Goal: Task Accomplishment & Management: Complete application form

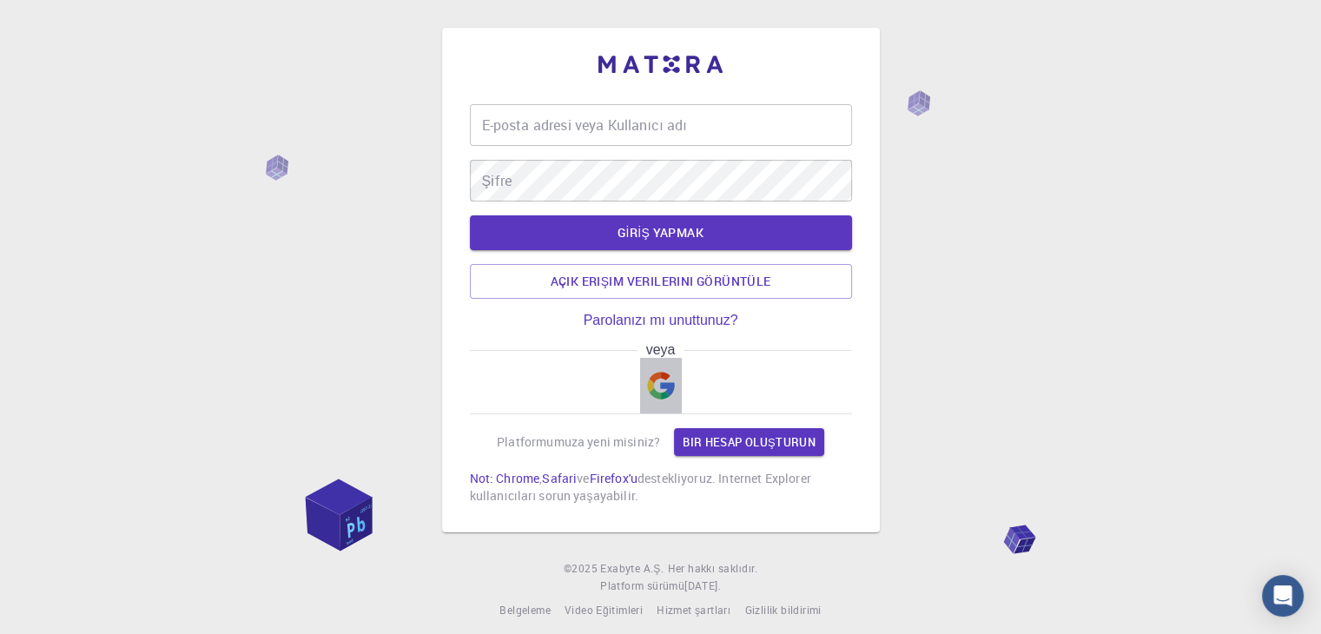
click at [667, 379] on img "button" at bounding box center [661, 386] width 28 height 28
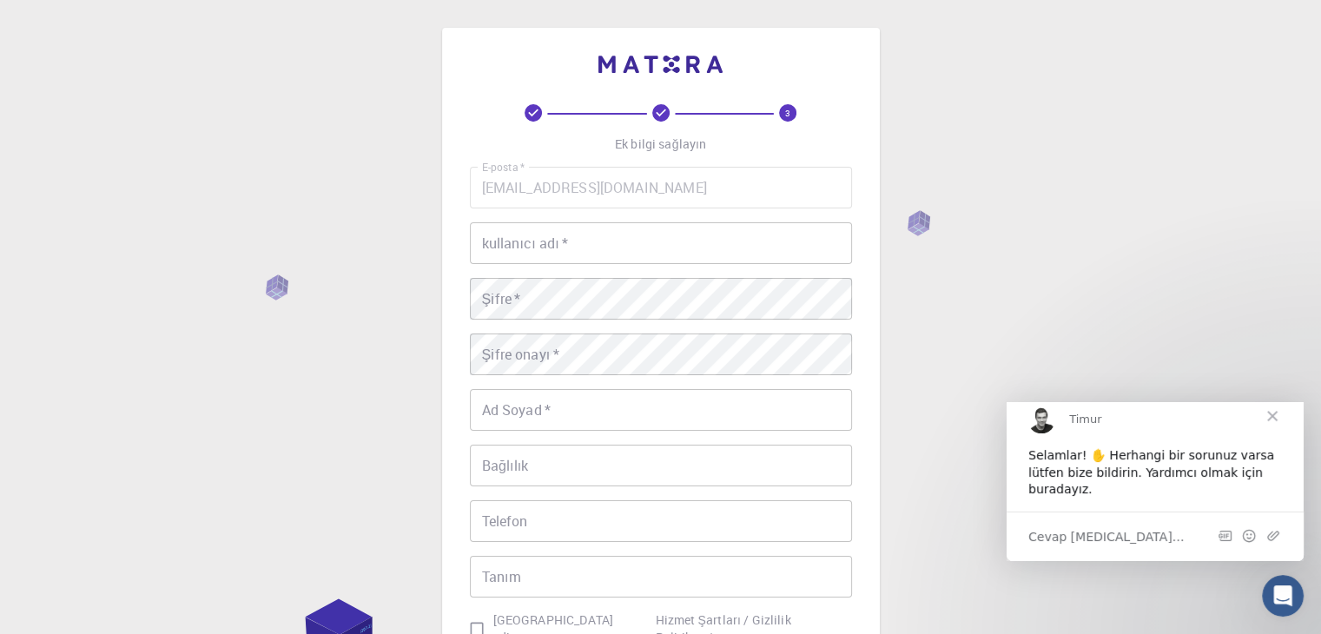
click at [696, 259] on input "kullanıcı adı   *" at bounding box center [661, 243] width 382 height 42
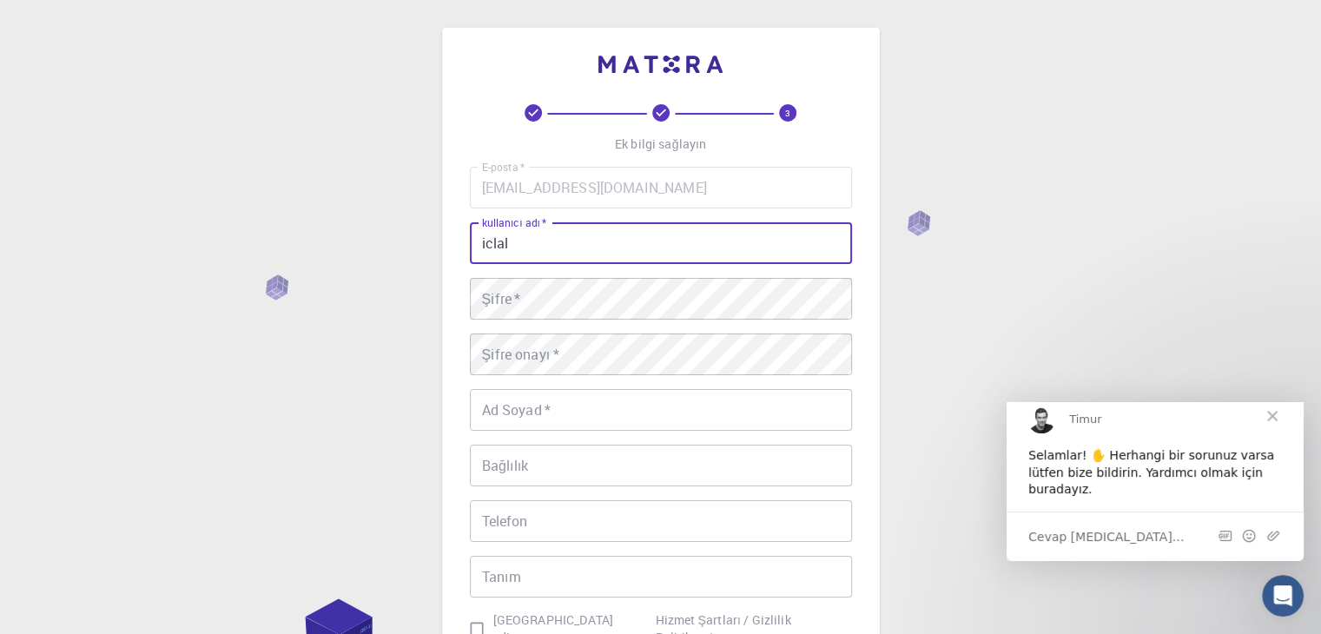
type input "iclal"
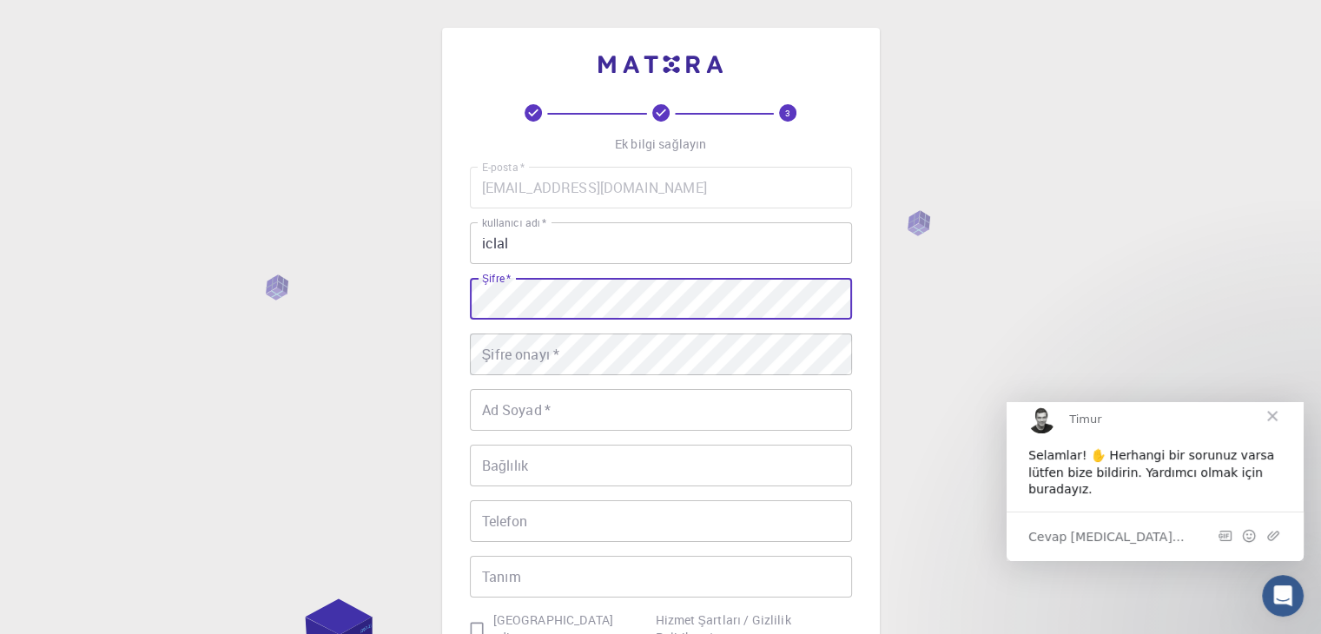
scroll to position [250, 0]
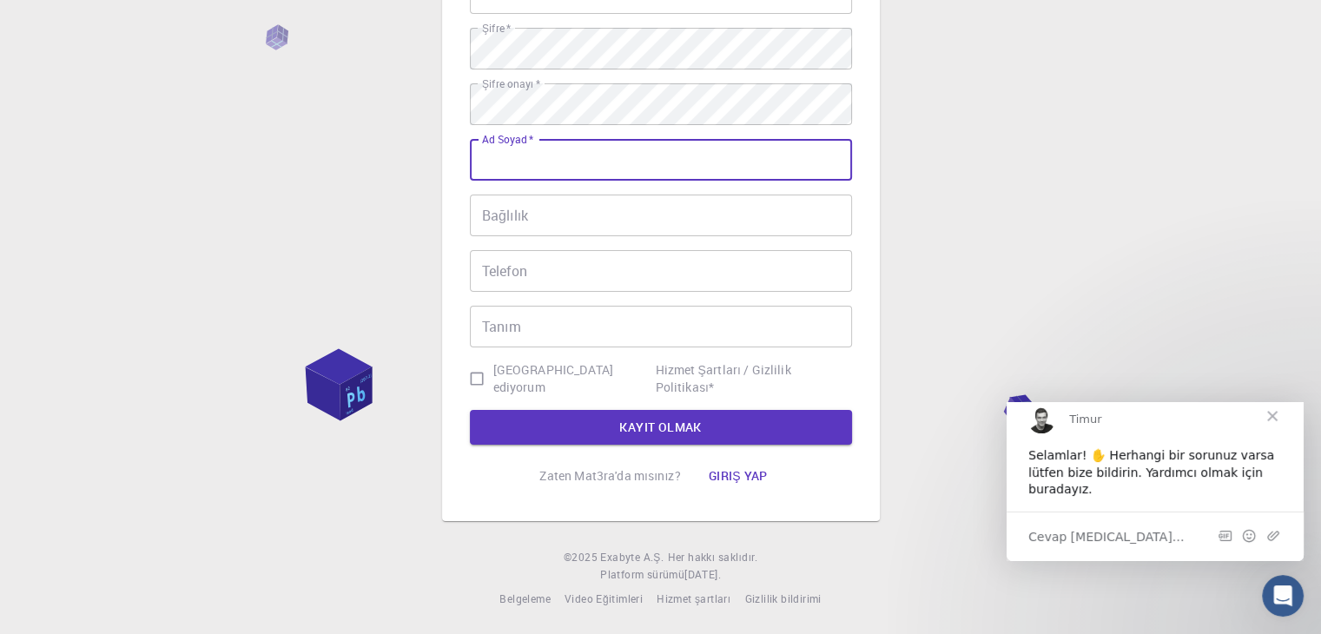
click at [570, 178] on input "Ad Soyad   *" at bounding box center [661, 160] width 382 height 42
type input "iclalgül"
click at [559, 214] on input "Bağlılık" at bounding box center [661, 216] width 382 height 42
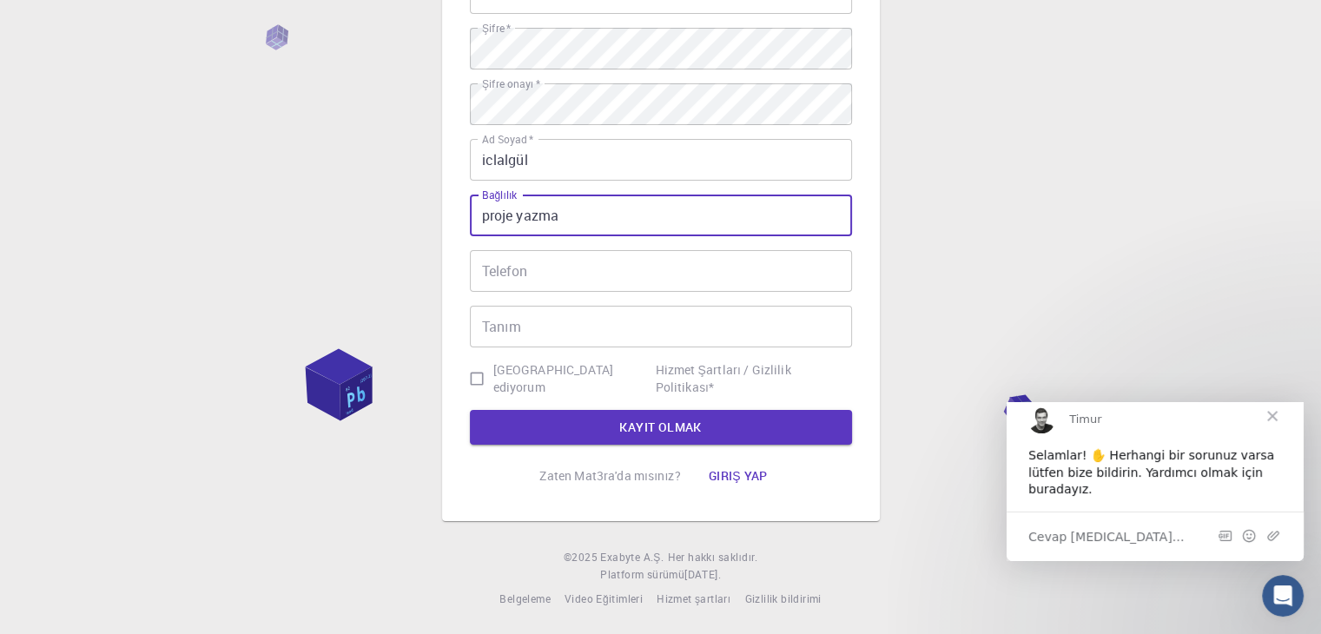
type input "proje yazma"
click at [542, 290] on input "Telefon" at bounding box center [661, 271] width 382 height 42
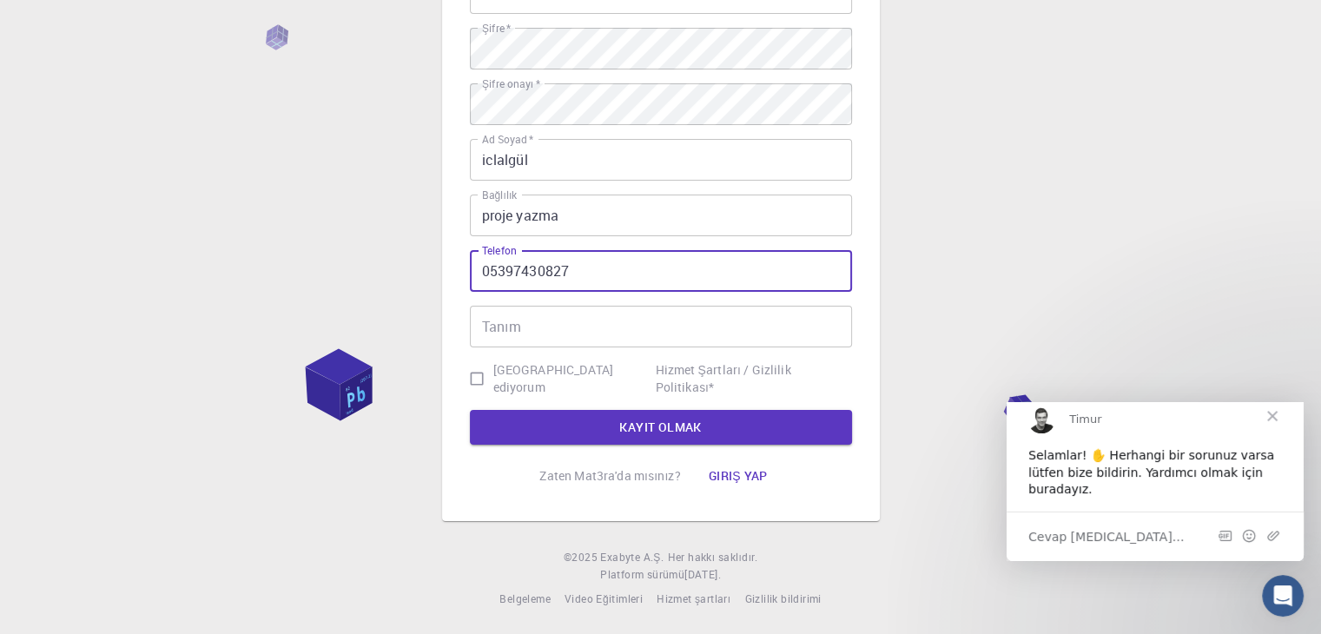
type input "05397430827"
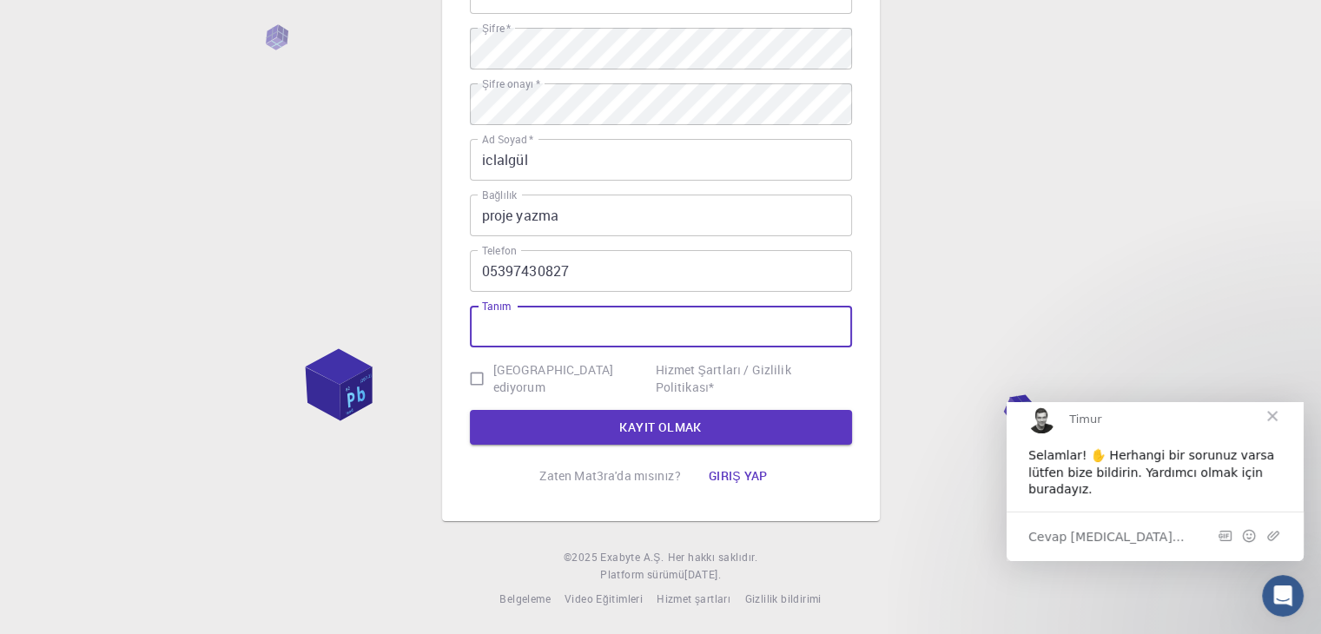
click at [544, 317] on input "Tanım" at bounding box center [661, 327] width 382 height 42
type input "PROJE YAZMAK"
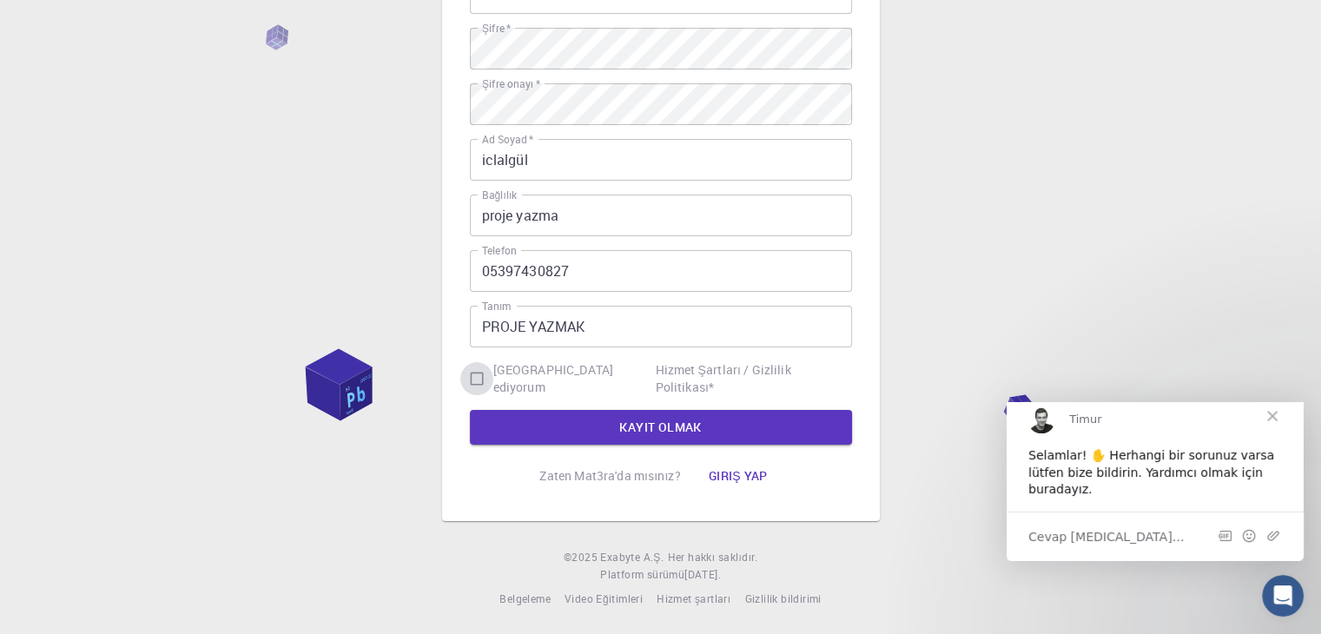
click at [493, 368] on input "[GEOGRAPHIC_DATA] ediyorum Hizmet Şartları / Gizlilik Politikası *" at bounding box center [476, 378] width 33 height 33
checkbox input "true"
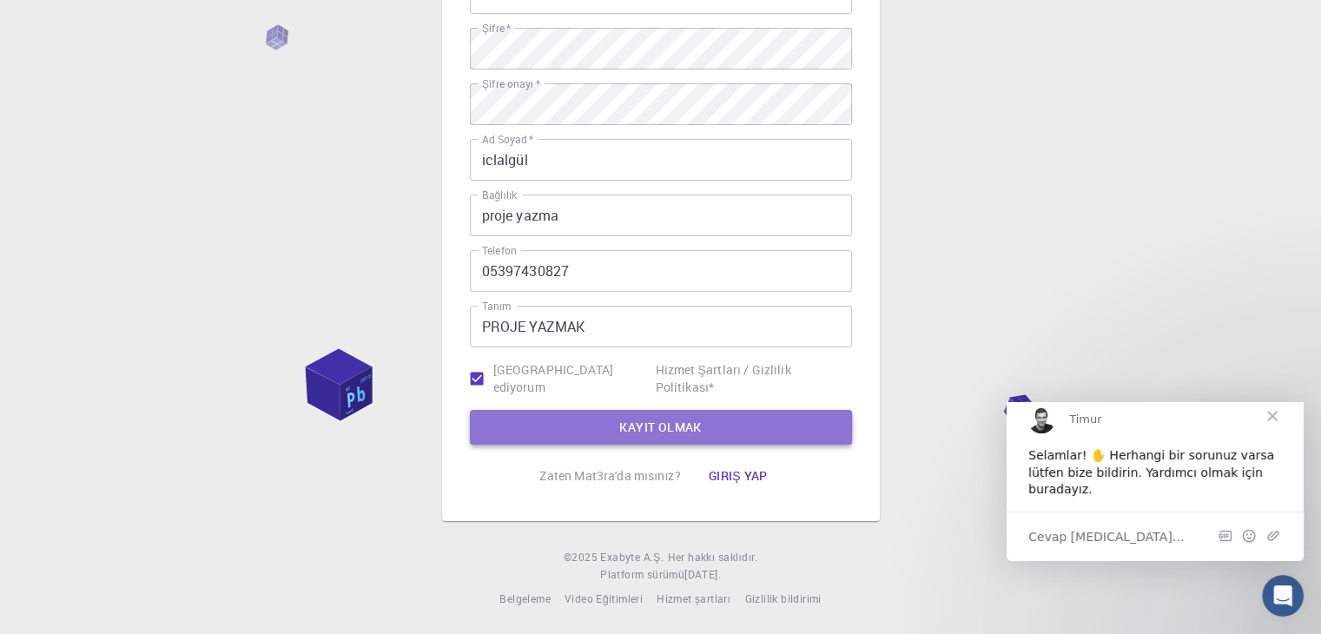
click at [552, 431] on button "KAYIT OLMAK" at bounding box center [661, 427] width 382 height 35
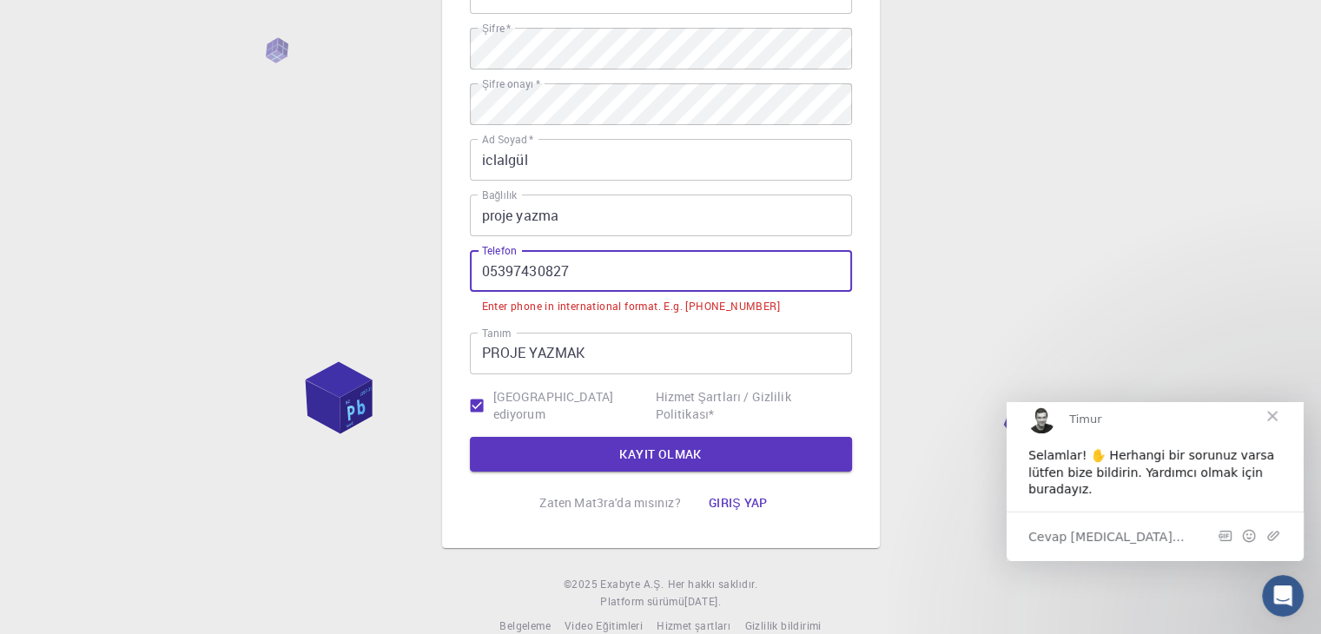
click at [479, 273] on input "05397430827" at bounding box center [661, 271] width 382 height 42
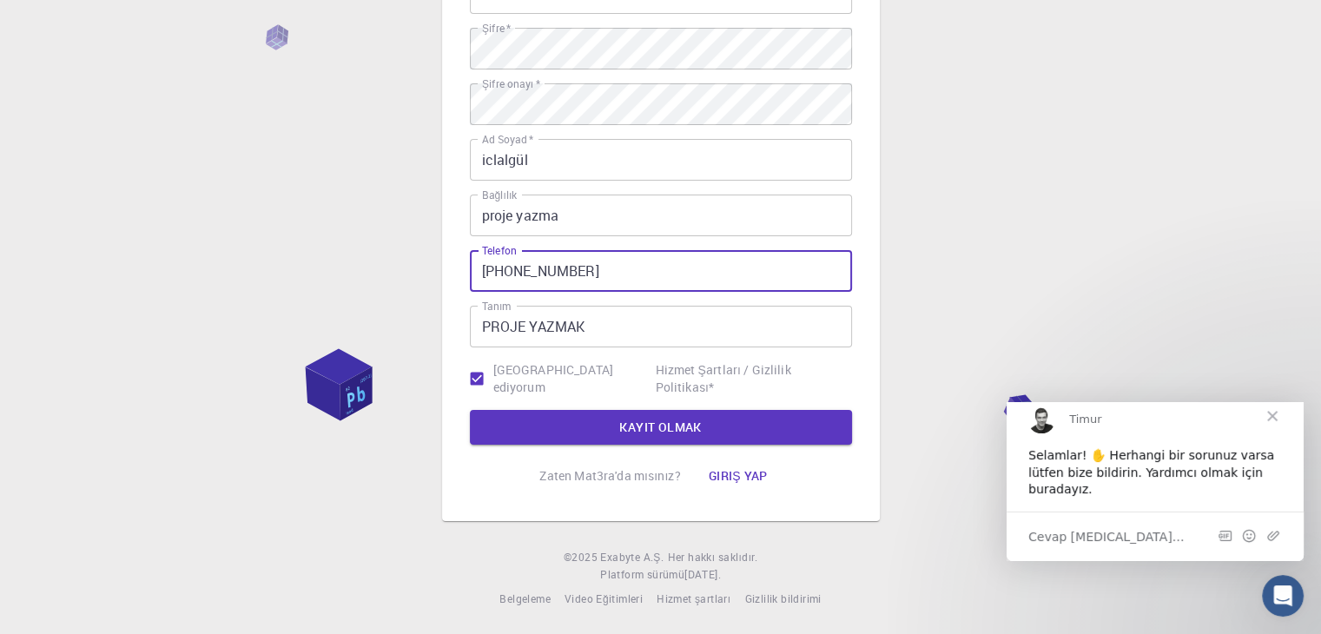
click at [505, 273] on input "[PHONE_NUMBER]" at bounding box center [661, 271] width 382 height 42
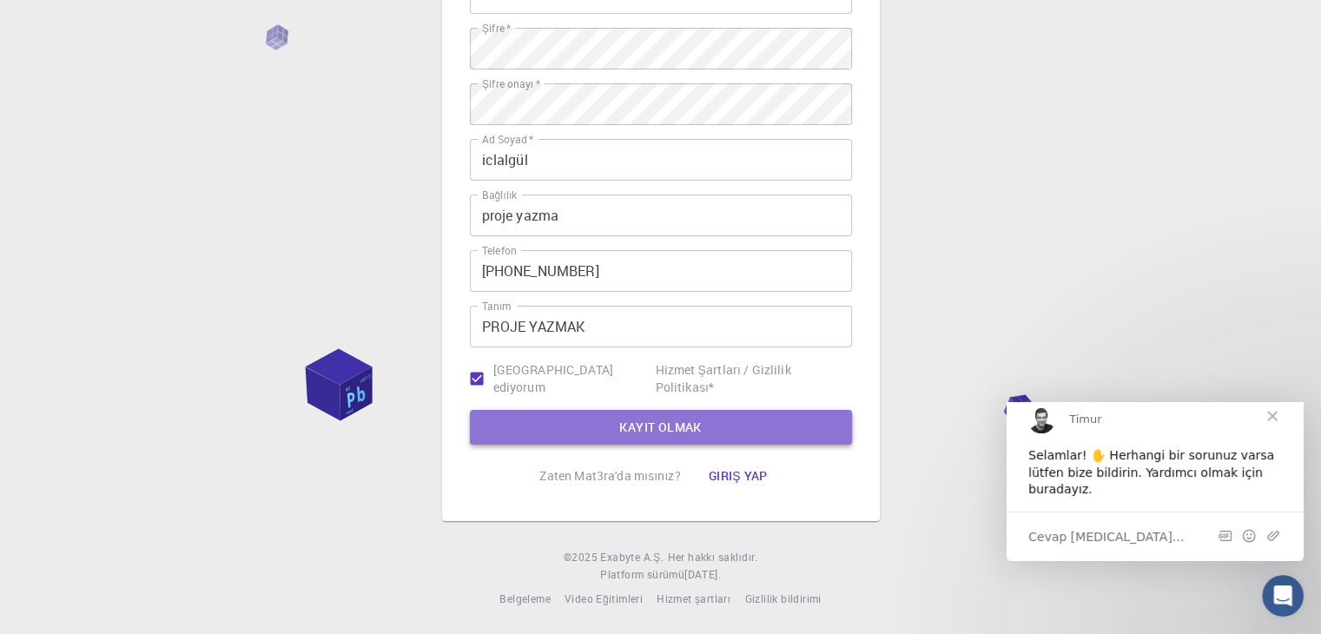
click at [571, 414] on button "KAYIT OLMAK" at bounding box center [661, 427] width 382 height 35
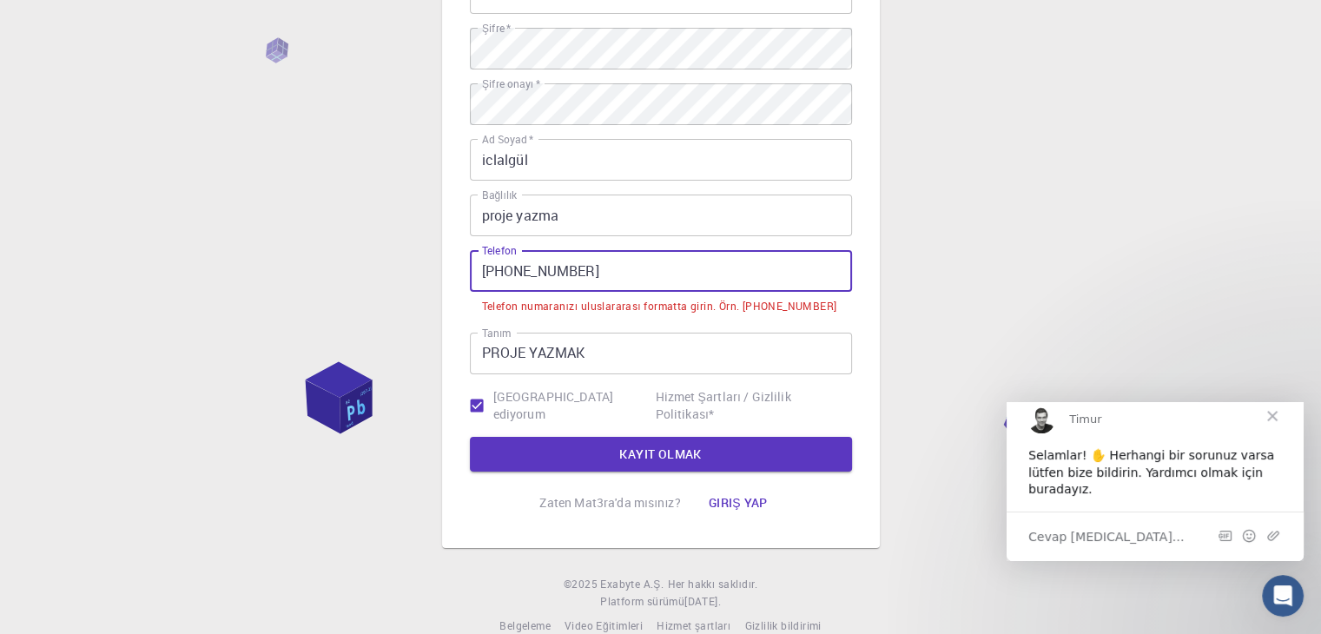
click at [507, 276] on input "[PHONE_NUMBER]" at bounding box center [661, 271] width 382 height 42
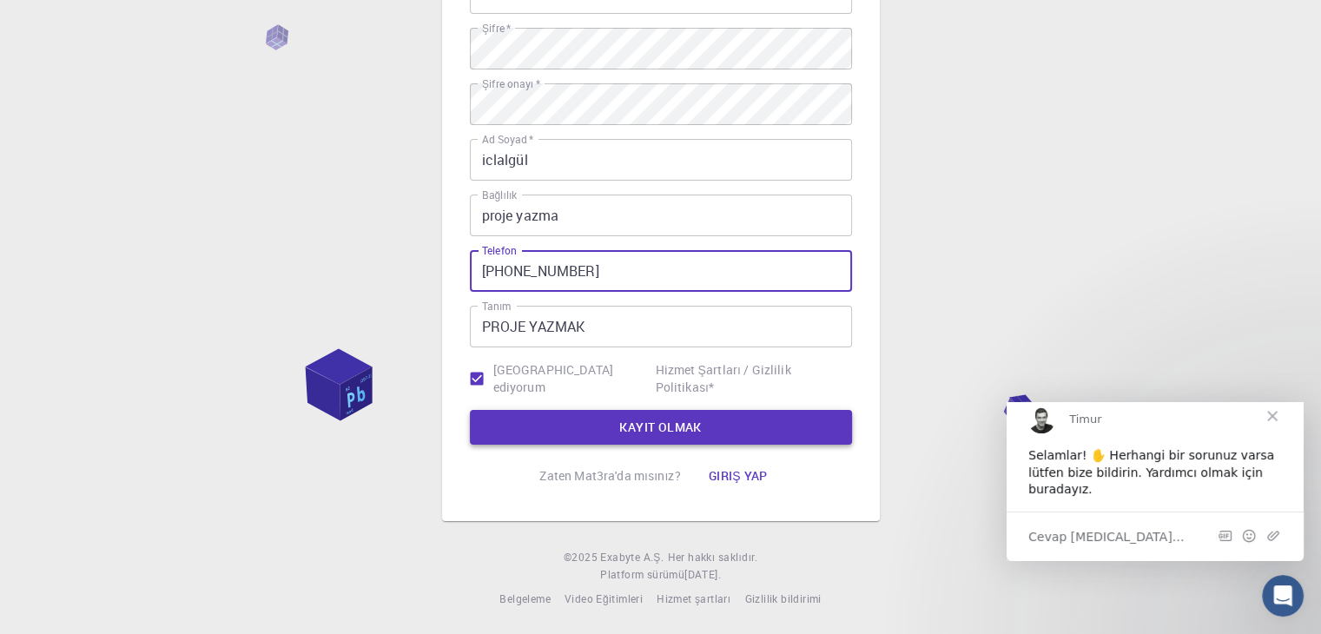
type input "[PHONE_NUMBER]"
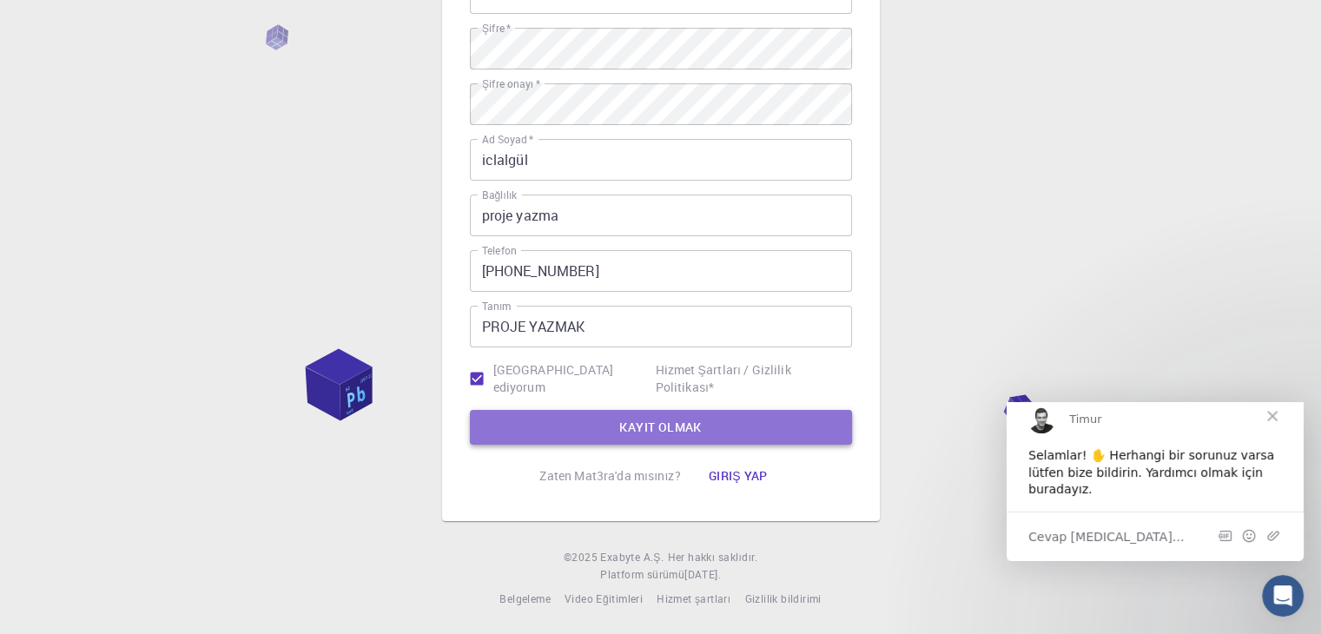
click at [596, 419] on button "KAYIT OLMAK" at bounding box center [661, 427] width 382 height 35
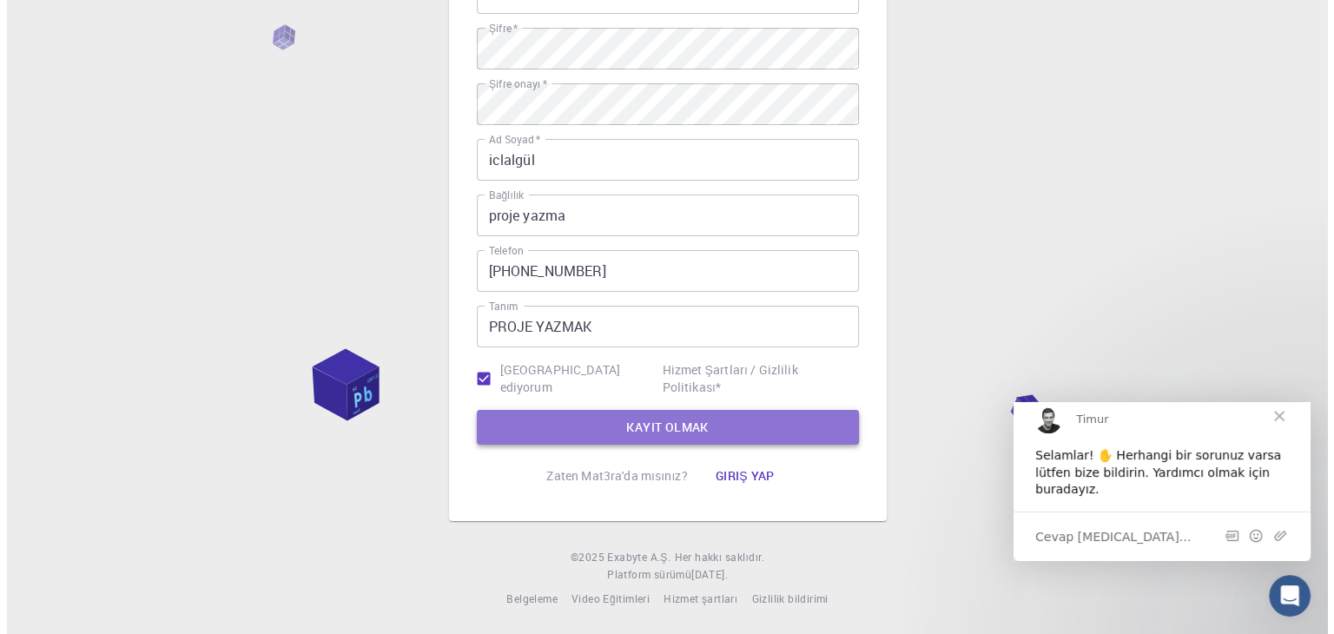
scroll to position [0, 0]
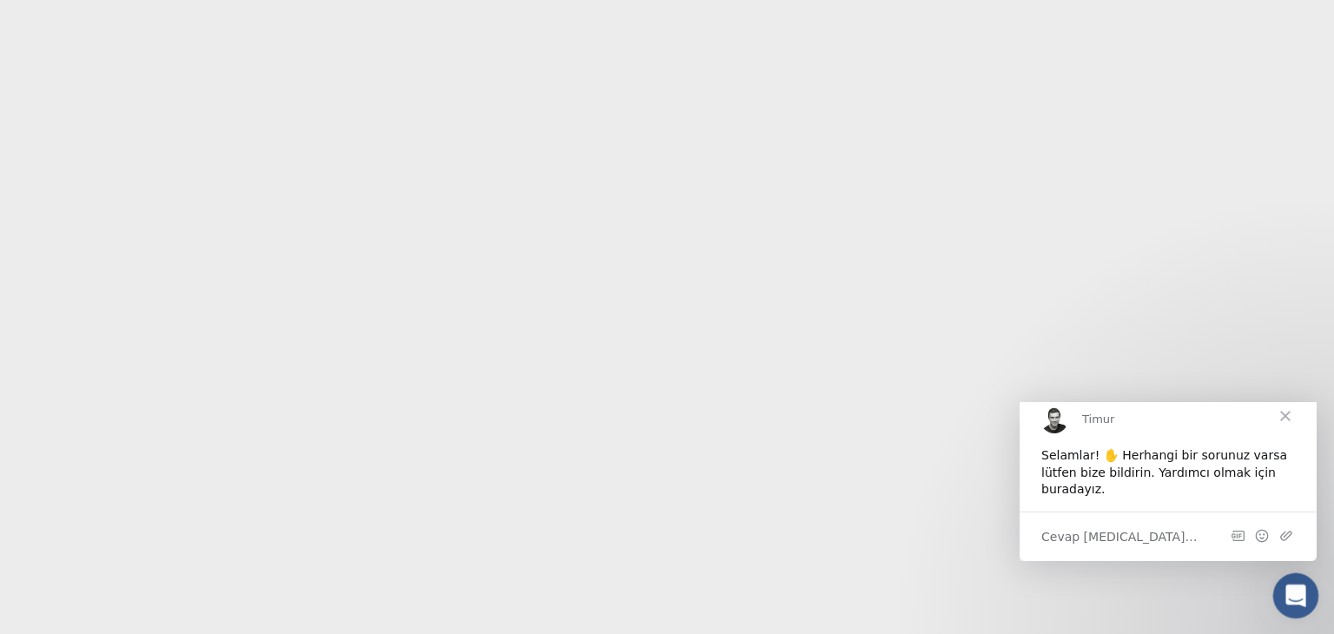
click at [1286, 593] on icon "Intercom Messenger'ı açın" at bounding box center [1293, 593] width 29 height 29
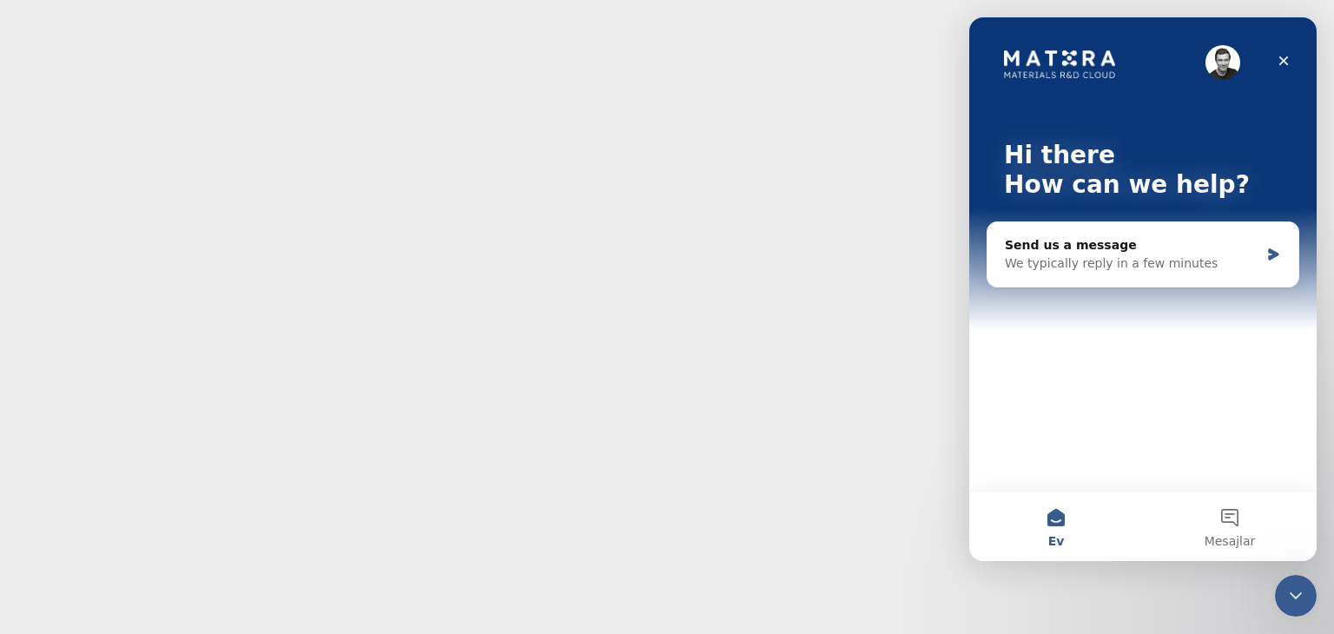
click at [900, 497] on body "Orijinal metin Bu çeviriyi değerlendirin [PERSON_NAME] bildiriminiz, Google Çev…" at bounding box center [667, 317] width 1334 height 634
click at [792, 341] on body "Orijinal metin Bu çeviriyi değerlendirin [PERSON_NAME] bildiriminiz, Google Çev…" at bounding box center [667, 317] width 1334 height 634
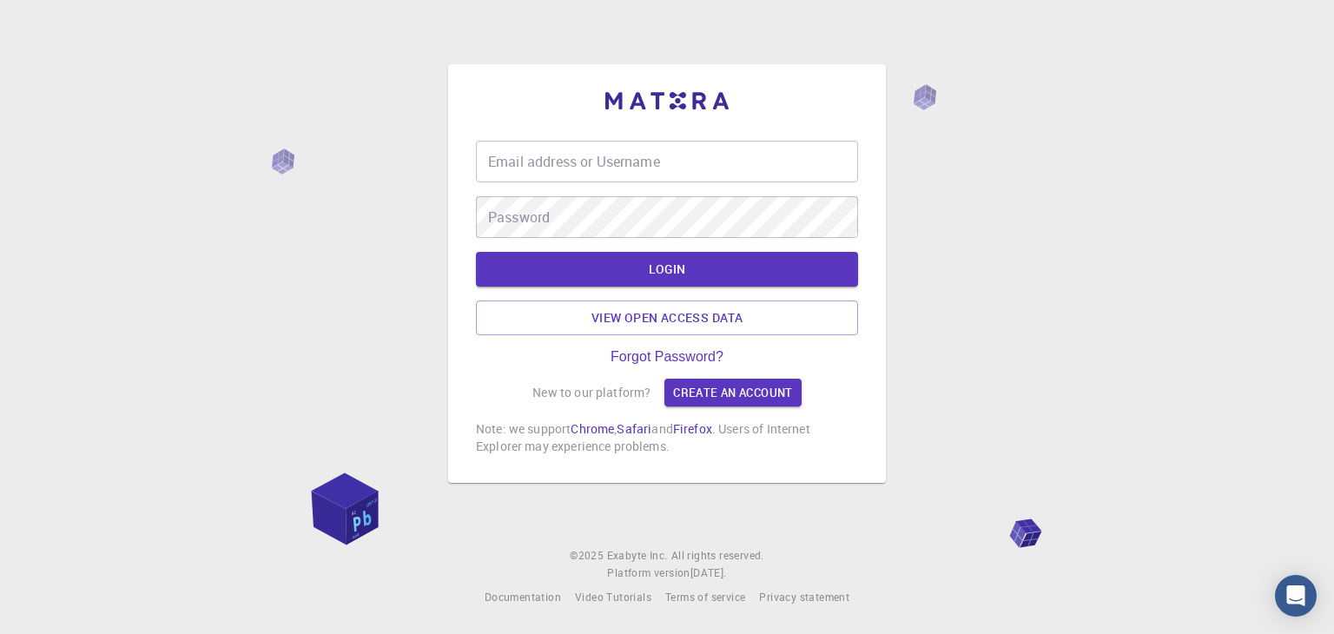
click at [730, 170] on input "Email address or Username" at bounding box center [667, 162] width 382 height 42
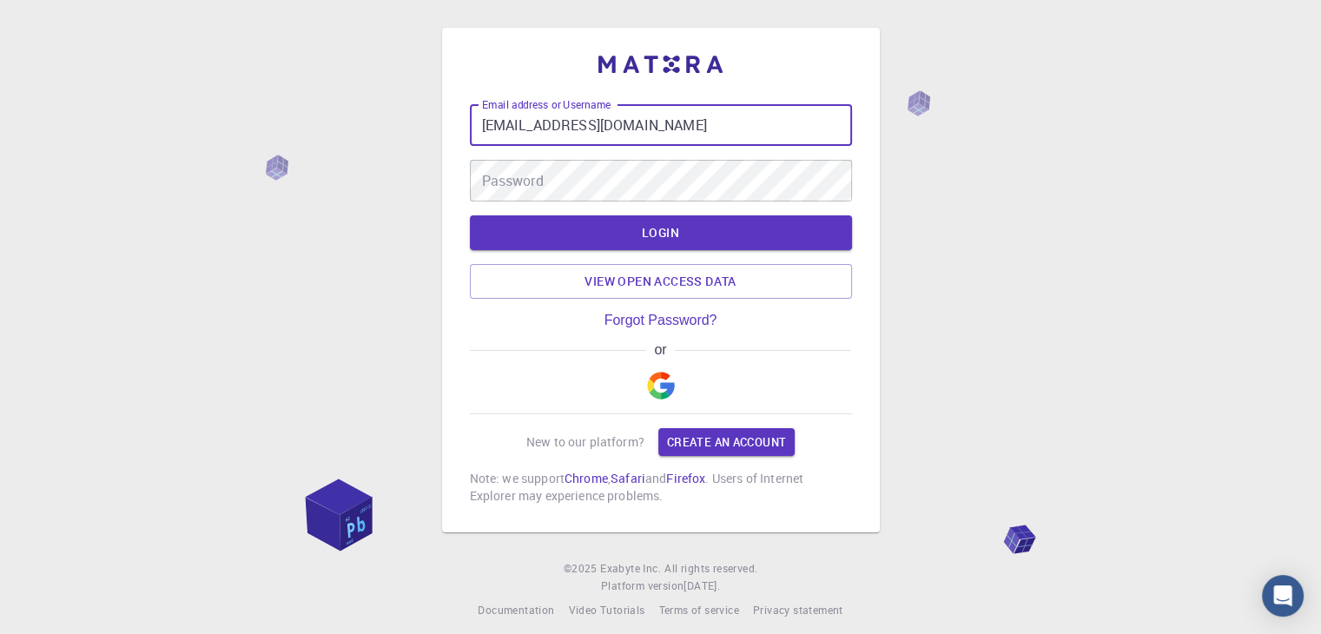
type input "[EMAIL_ADDRESS][DOMAIN_NAME]"
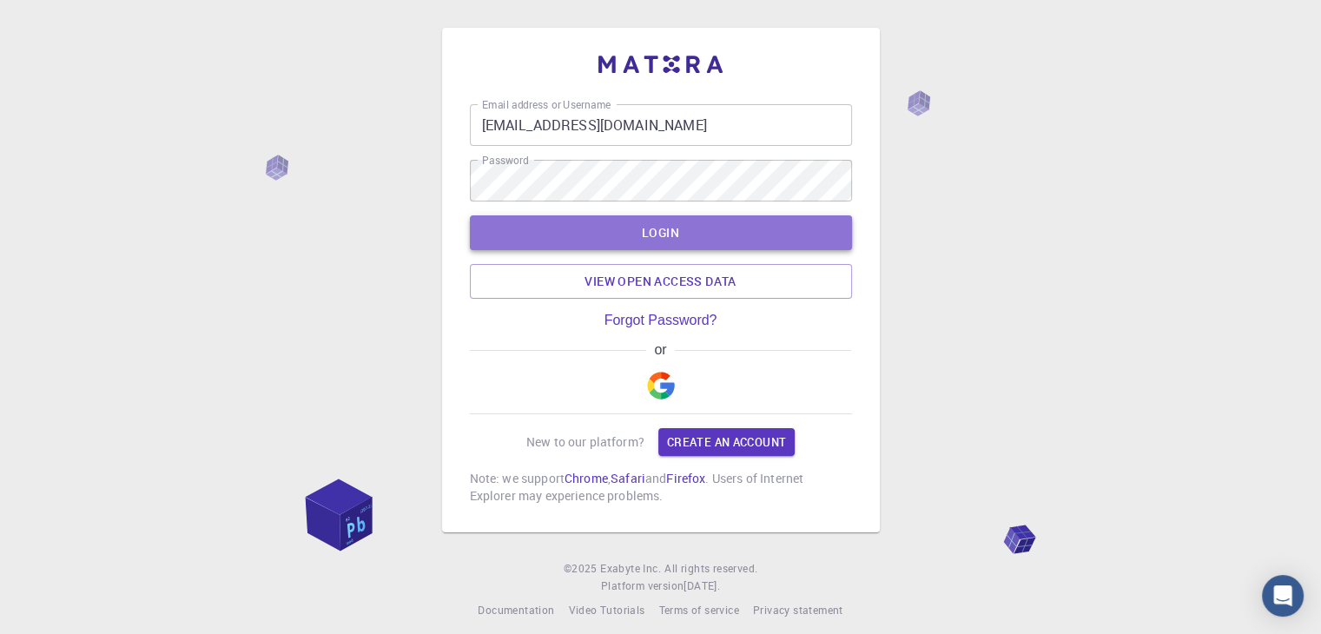
click at [698, 230] on button "LOGIN" at bounding box center [661, 232] width 382 height 35
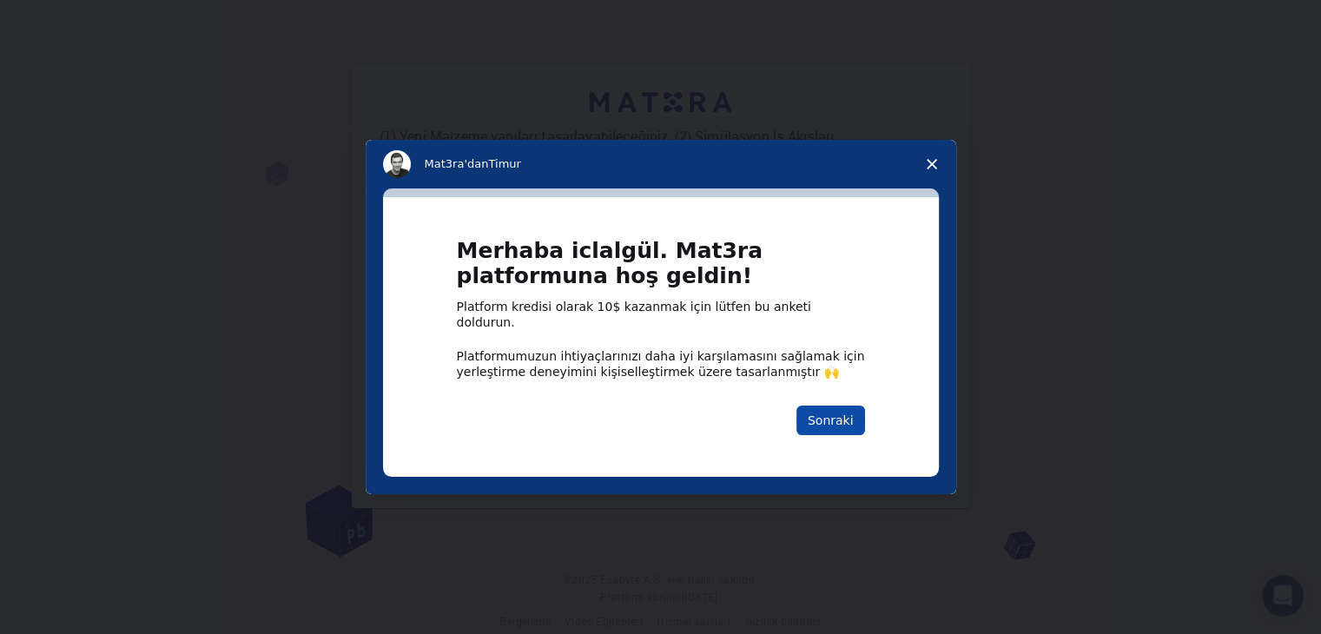
click at [843, 413] on font "Sonraki" at bounding box center [831, 420] width 46 height 14
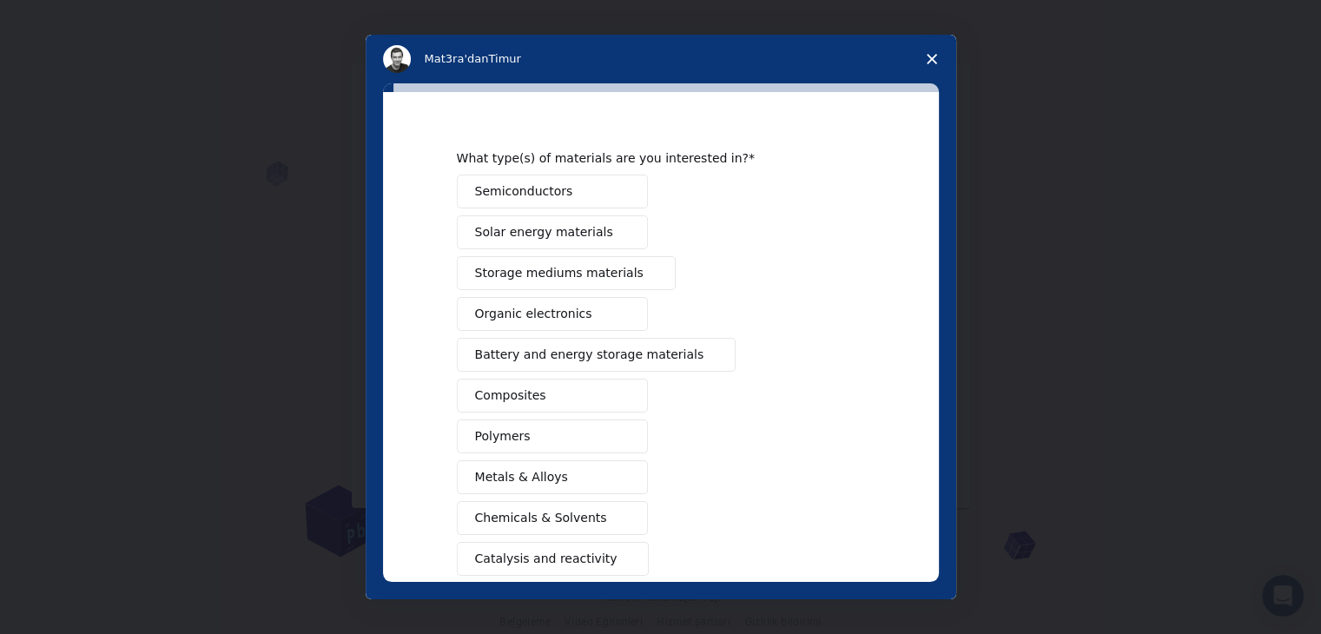
scroll to position [200, 0]
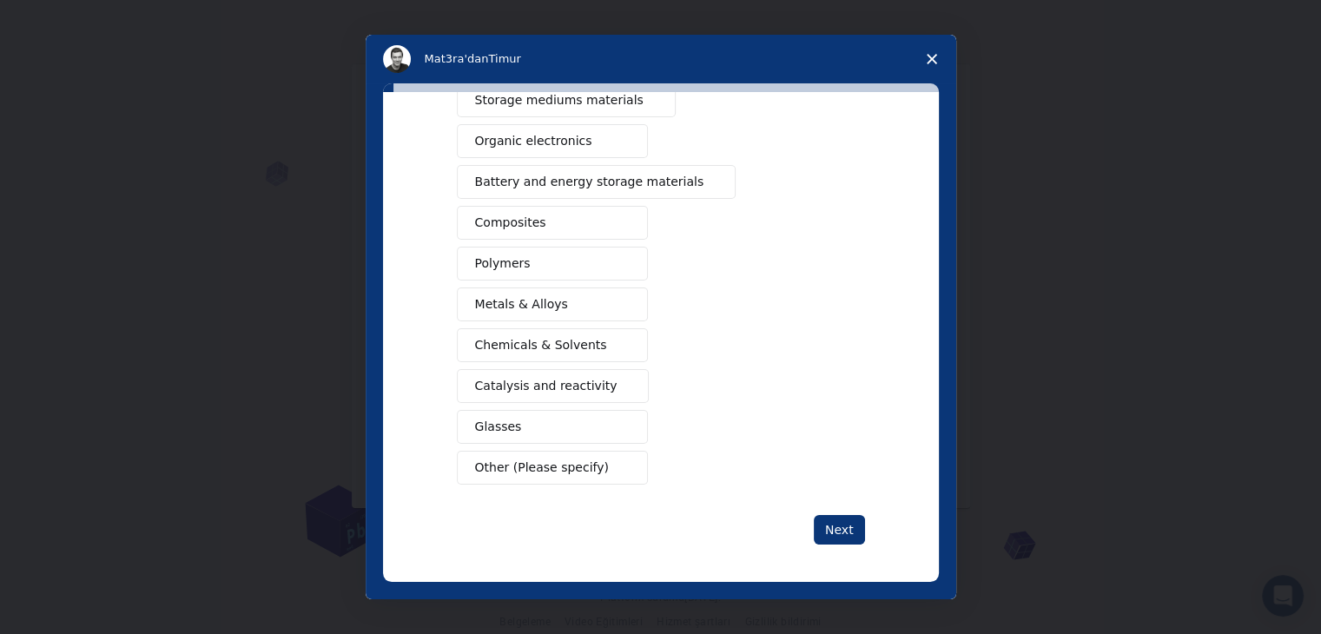
click at [932, 55] on icon "Anketi kapat" at bounding box center [932, 59] width 10 height 10
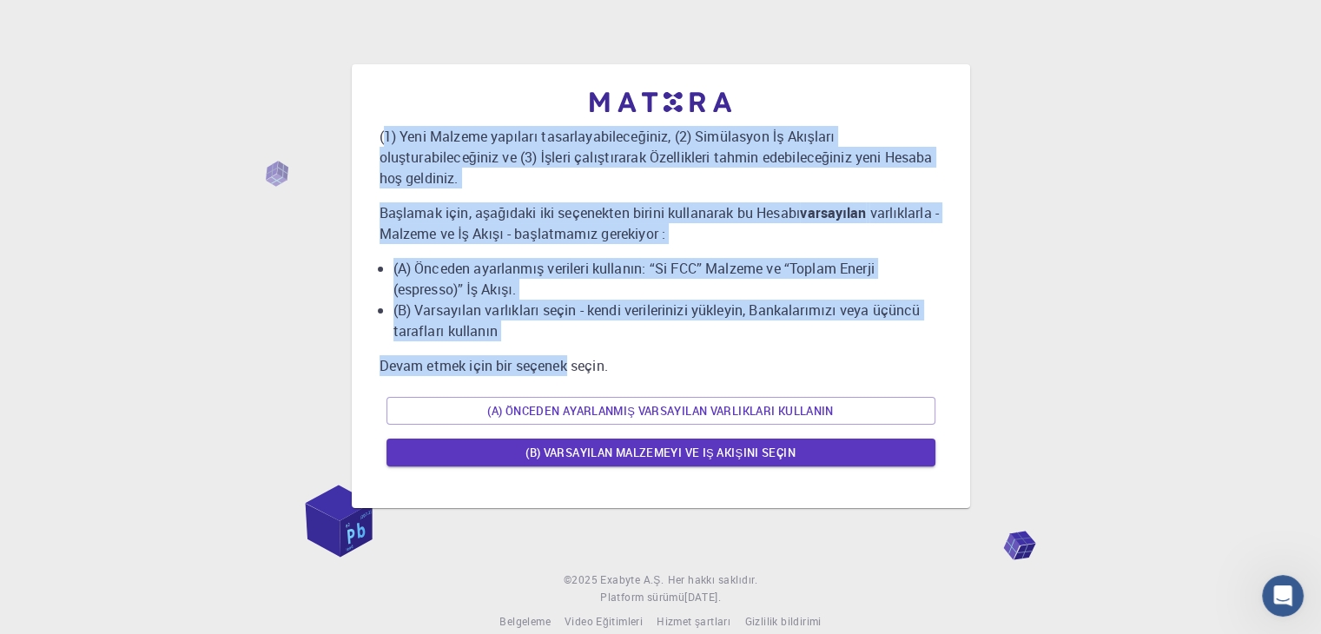
drag, startPoint x: 381, startPoint y: 135, endPoint x: 565, endPoint y: 352, distance: 284.0
click at [567, 354] on div "(1) Yeni Malzeme yapıları tasarlayabileceğiniz, (2) Simülasyon İş Akışları oluş…" at bounding box center [660, 282] width 563 height 381
click at [1072, 265] on div "(1) Yeni Malzeme yapıları tasarlayabileceğiniz, (2) Simülasyon İş Akışları oluş…" at bounding box center [660, 286] width 1279 height 474
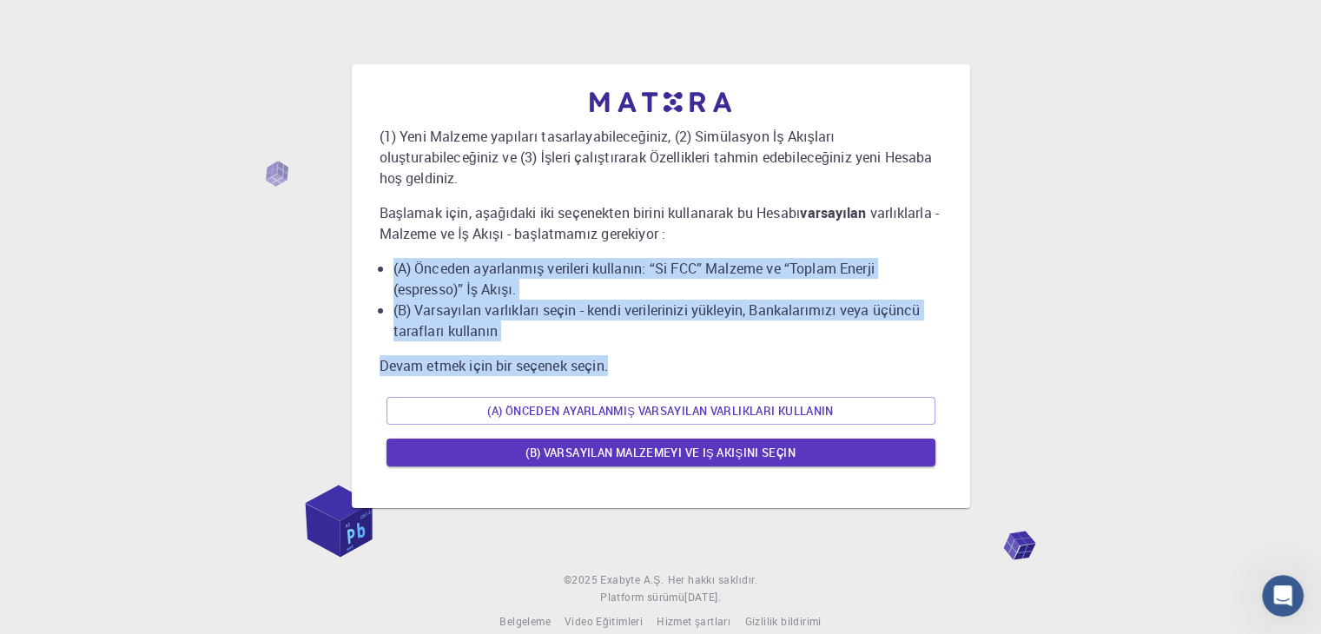
drag, startPoint x: 386, startPoint y: 263, endPoint x: 639, endPoint y: 373, distance: 276.2
click at [639, 373] on div "(1) Yeni Malzeme yapıları tasarlayabileceğiniz, (2) Simülasyon İş Akışları oluş…" at bounding box center [660, 282] width 563 height 381
click at [720, 368] on p "Devam etmek için bir seçenek seçin." at bounding box center [660, 365] width 563 height 21
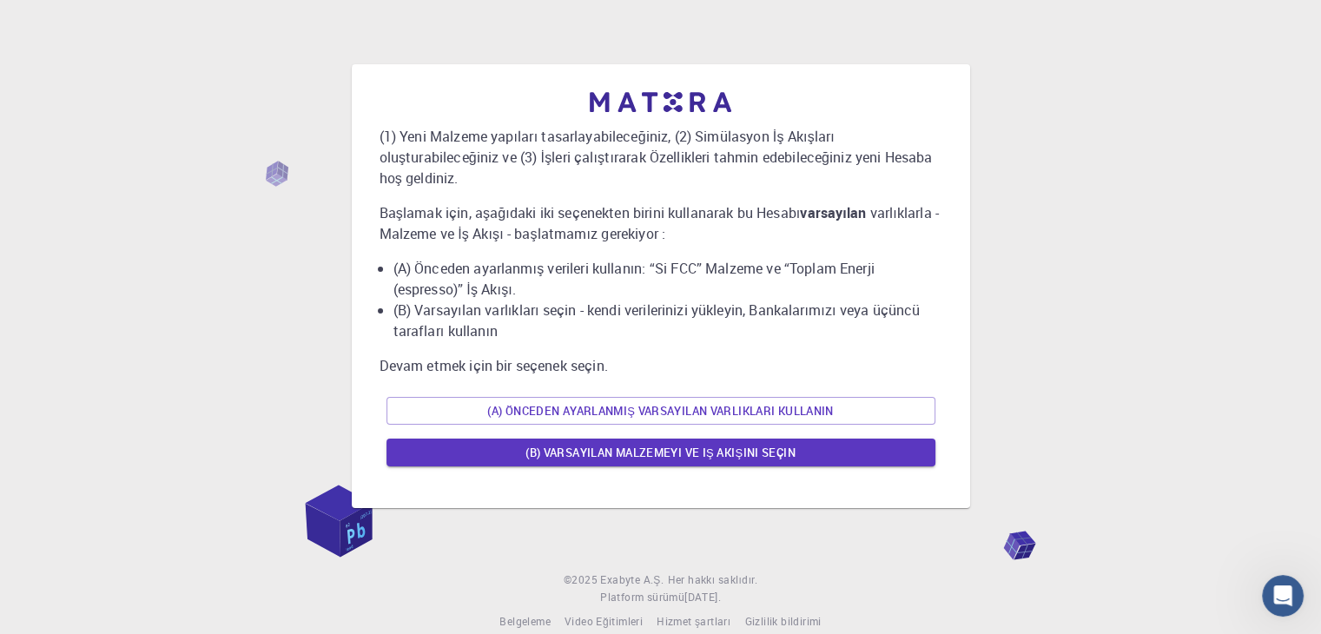
drag, startPoint x: 348, startPoint y: 216, endPoint x: 355, endPoint y: 229, distance: 14.8
click at [348, 217] on div "(1) Yeni Malzeme yapıları tasarlayabileceğiniz, (2) Simülasyon İş Akışları oluş…" at bounding box center [660, 286] width 1279 height 474
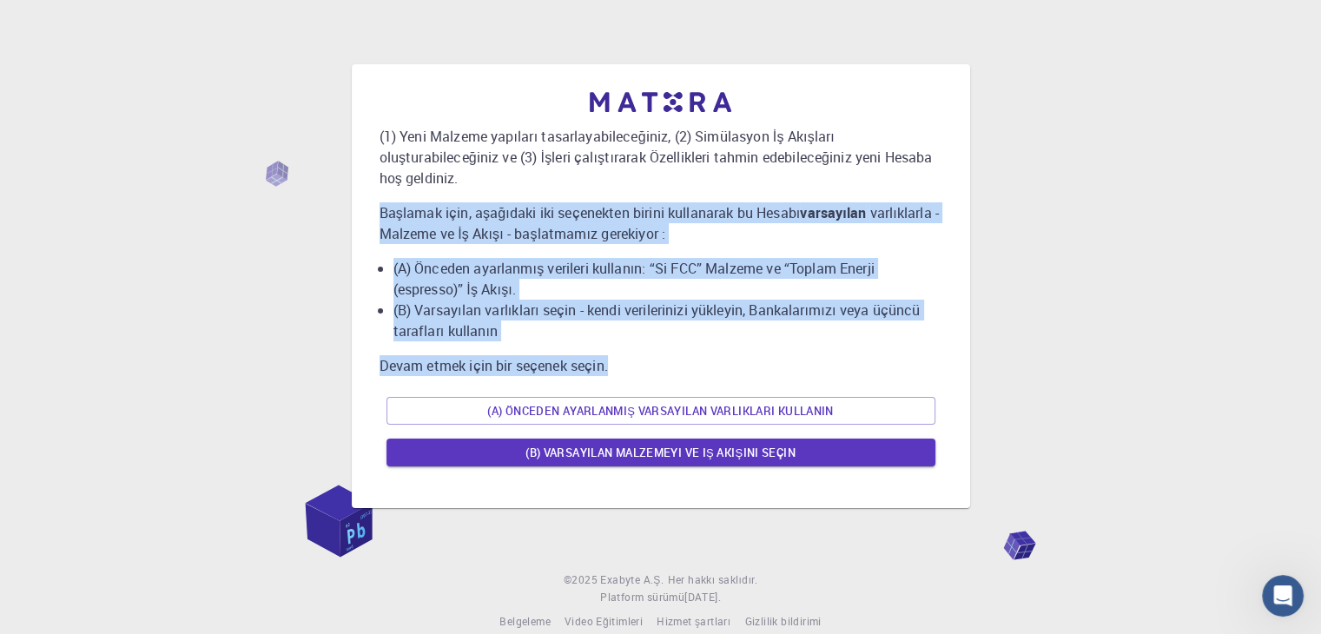
drag, startPoint x: 375, startPoint y: 214, endPoint x: 620, endPoint y: 366, distance: 288.7
click at [620, 366] on div "(1) Yeni Malzeme yapıları tasarlayabileceğiniz, (2) Simülasyon İş Akışları oluş…" at bounding box center [661, 286] width 590 height 416
copy div "Başlamak için, aşağıdaki iki seçenekten birini kullanarak bu Hesabı varsayılan …"
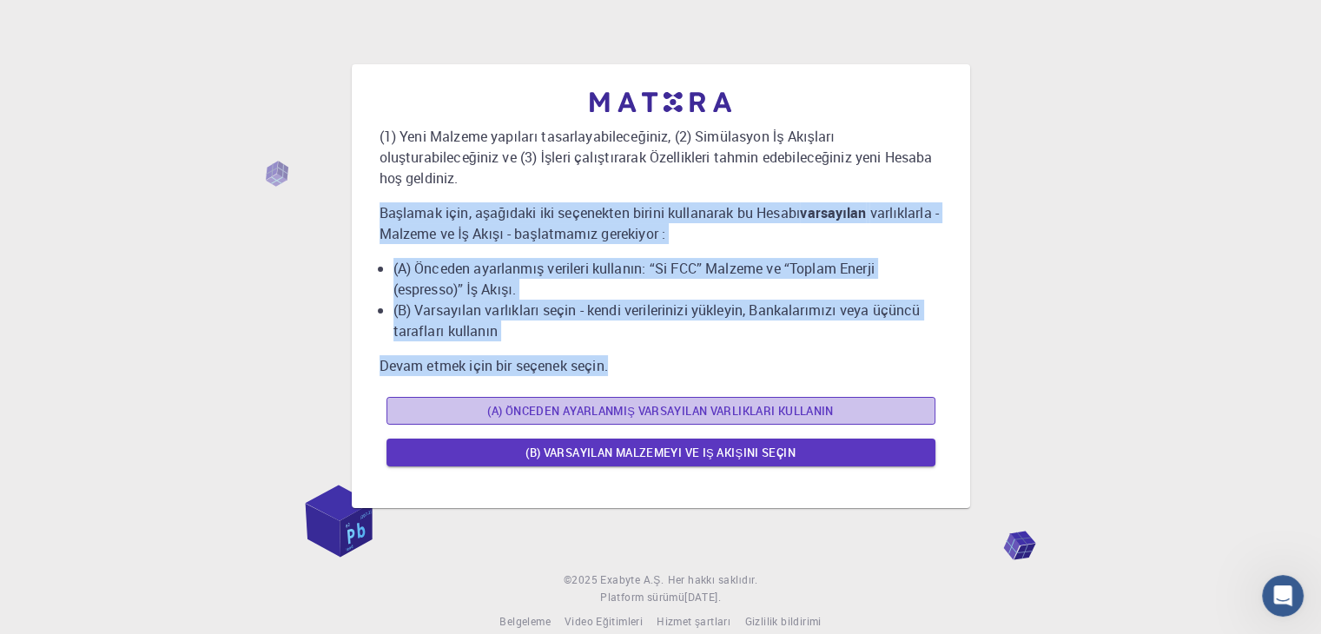
click at [638, 411] on font "(A) Önceden ayarlanmış varsayılan varlıkları kullanın" at bounding box center [660, 411] width 346 height 16
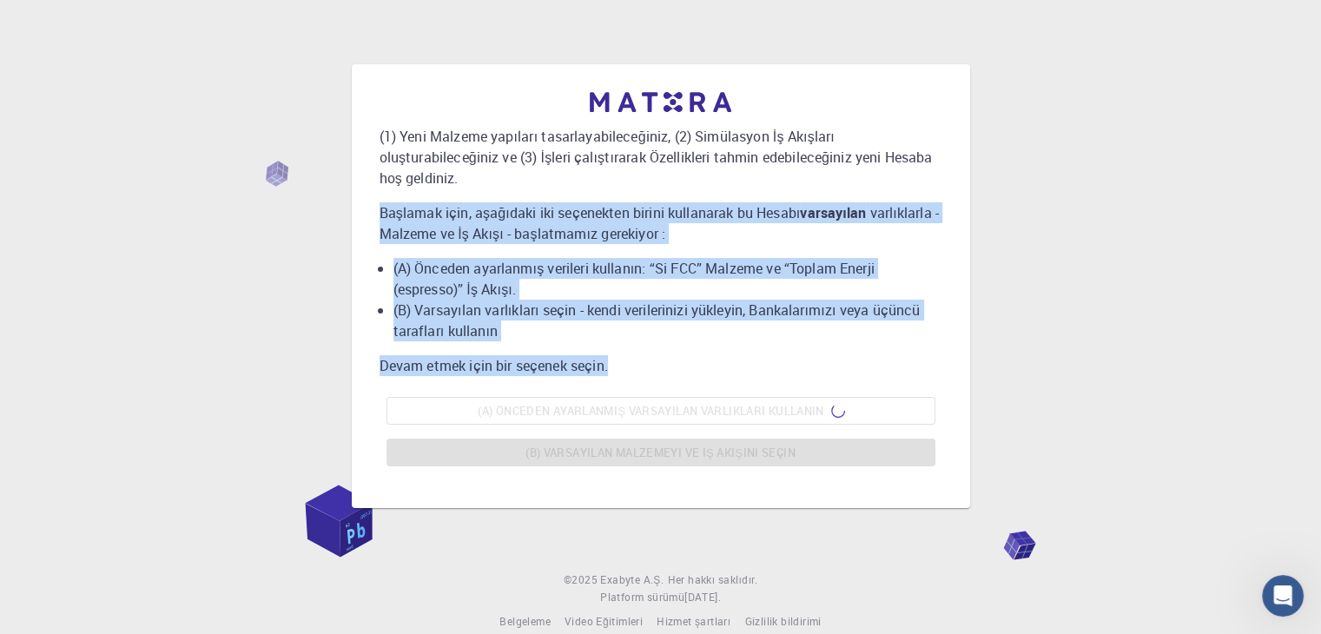
click at [331, 324] on div "(1) Yeni Malzeme yapıları tasarlayabileceğiniz, (2) Simülasyon İş Akışları oluş…" at bounding box center [660, 286] width 1279 height 474
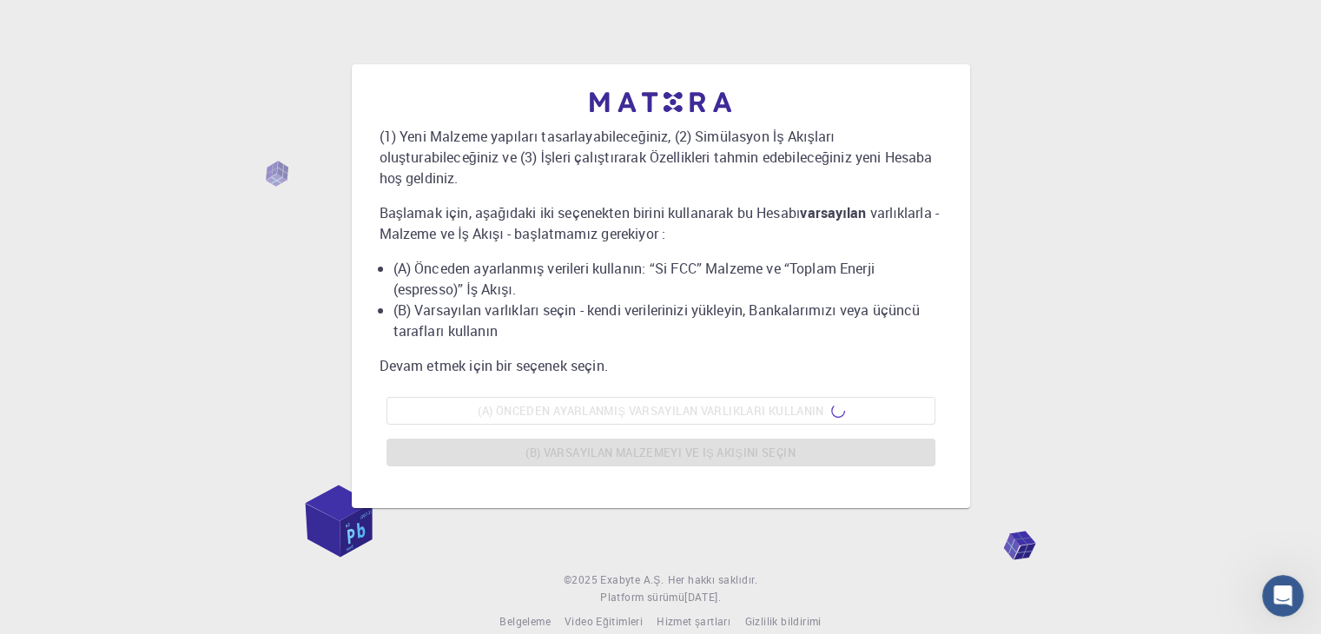
click at [391, 303] on ul "(A) Önceden ayarlanmış verileri kullanın: “Si FCC” Malzeme ve “Toplam Enerji (e…" at bounding box center [660, 299] width 563 height 83
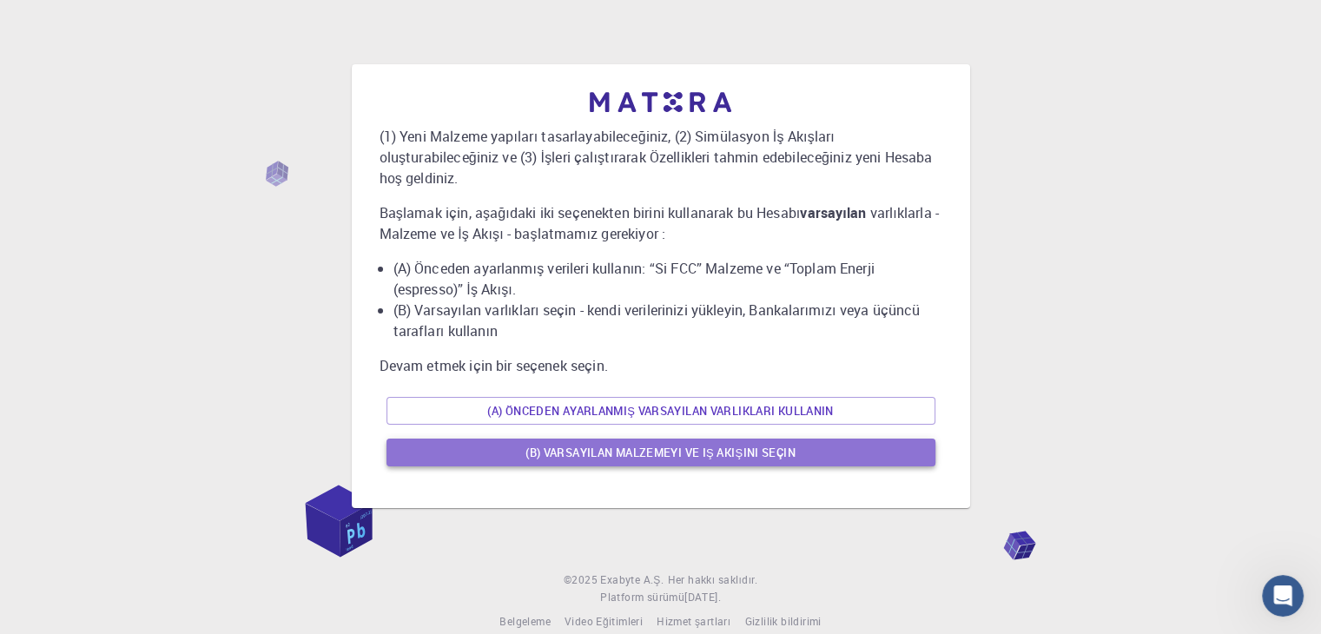
click at [788, 452] on font "(B) Varsayılan malzemeyi ve iş akışını seçin" at bounding box center [660, 453] width 270 height 16
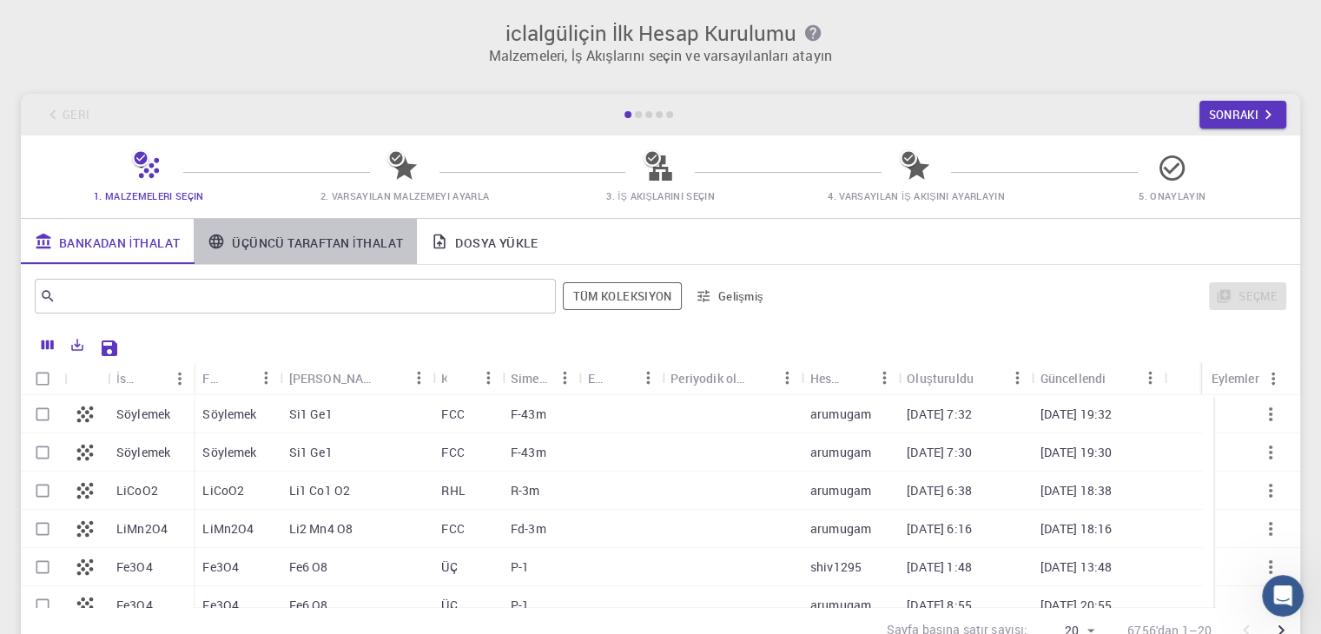
click at [229, 234] on link "Üçüncü Taraftan İthalat" at bounding box center [305, 241] width 223 height 45
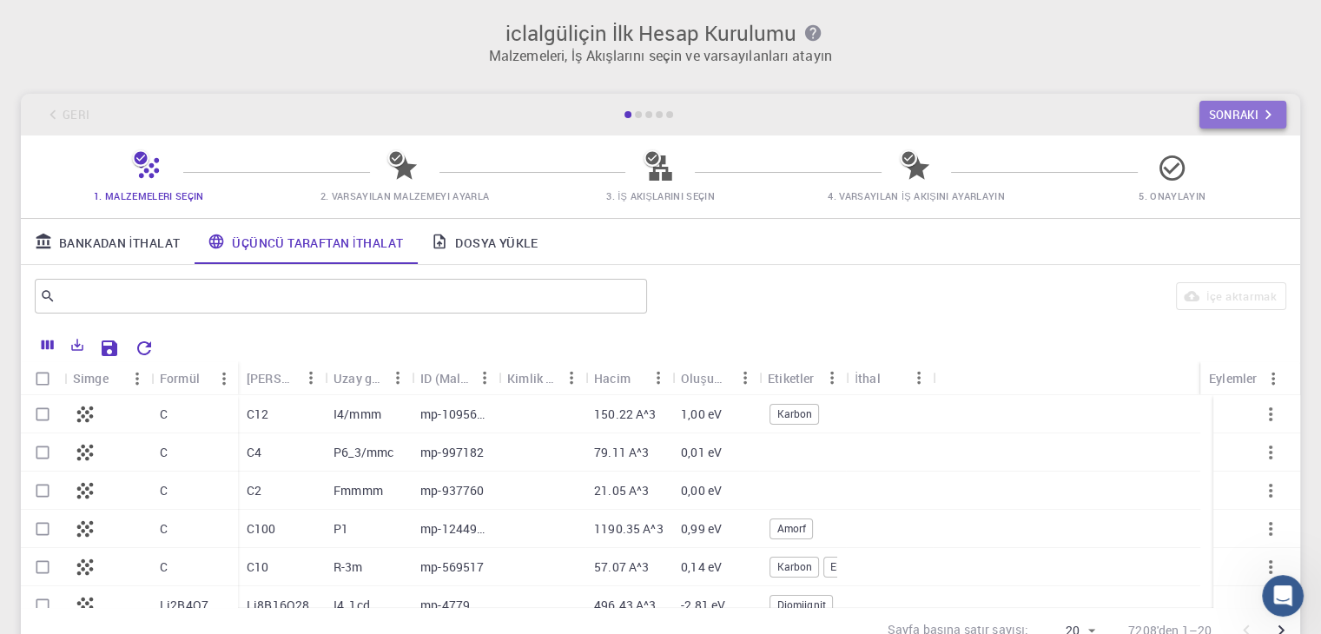
click at [1224, 116] on font "Sonraki" at bounding box center [1233, 115] width 50 height 16
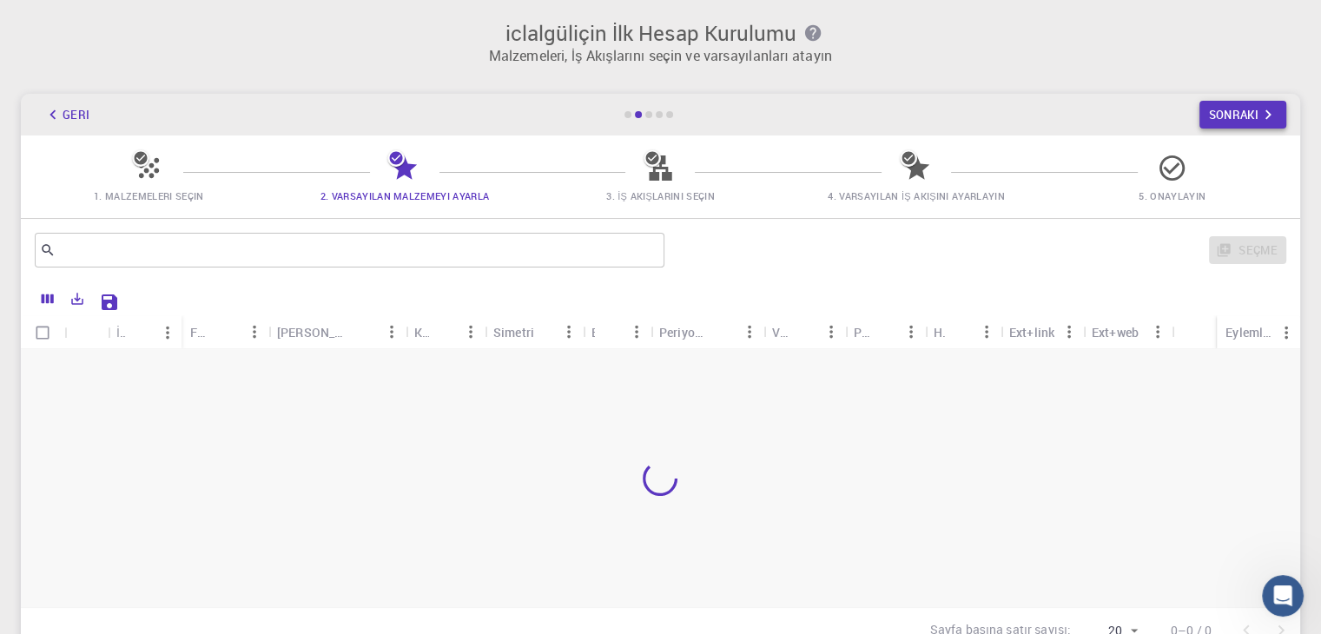
click at [1224, 116] on font "Sonraki" at bounding box center [1233, 115] width 50 height 16
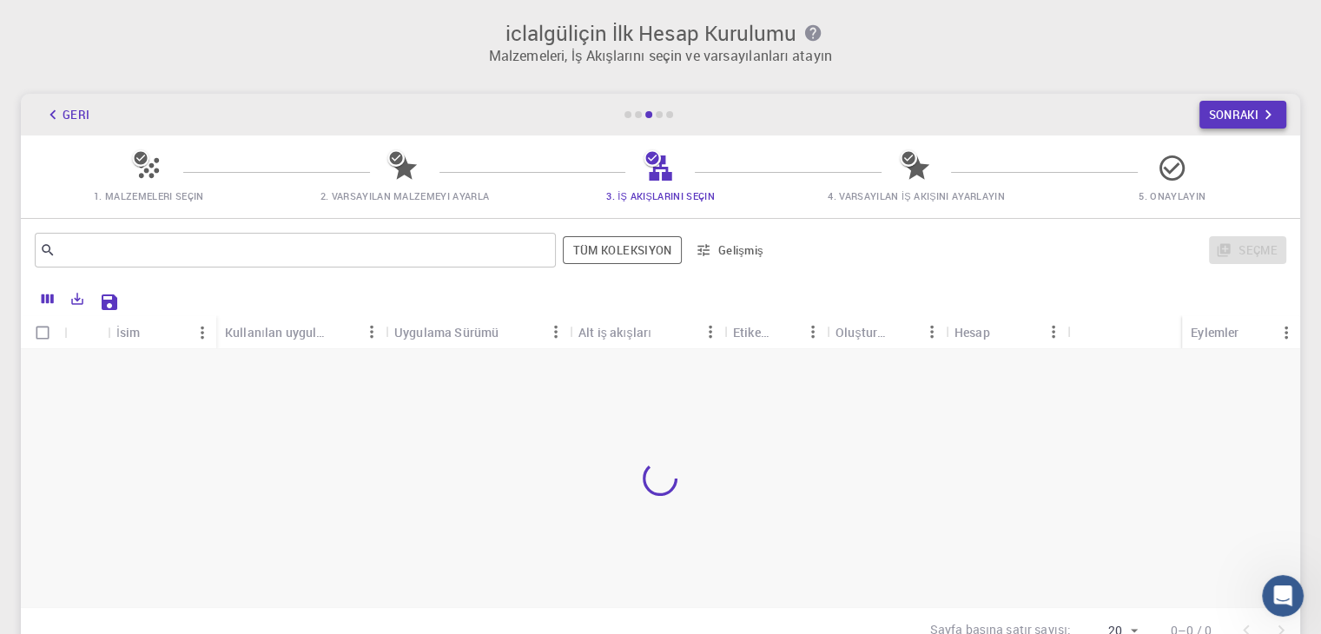
click at [1224, 116] on font "Sonraki" at bounding box center [1233, 115] width 50 height 16
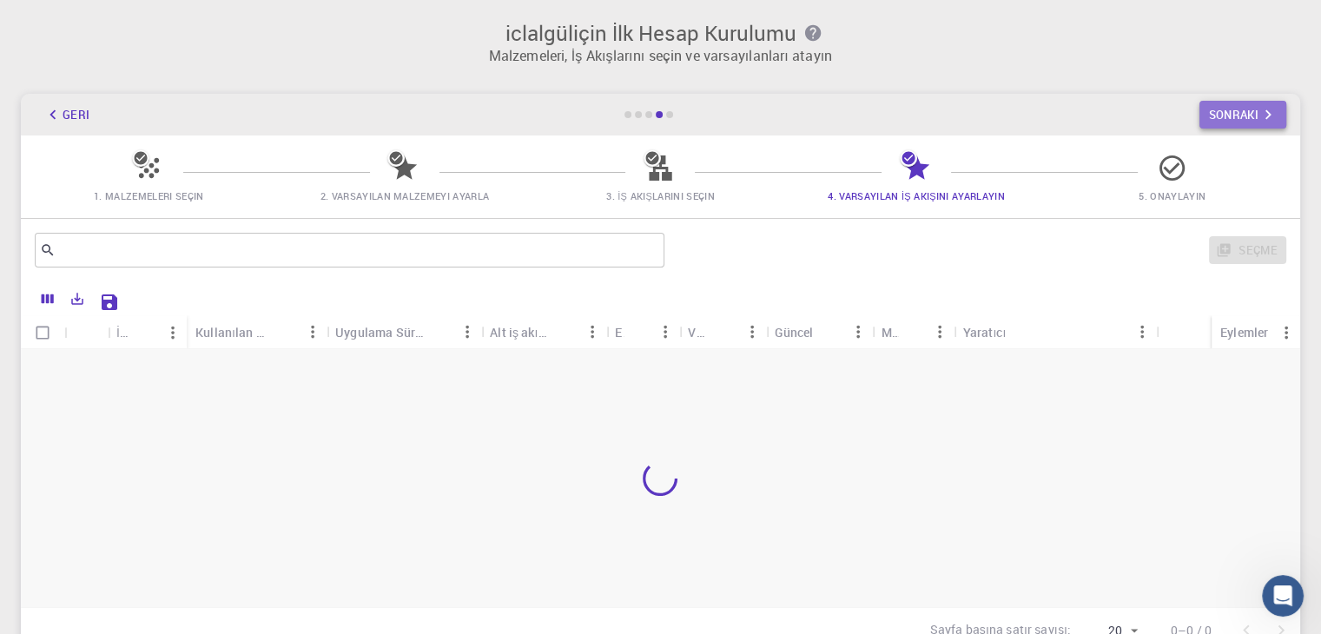
click at [1224, 116] on font "Sonraki" at bounding box center [1233, 115] width 50 height 16
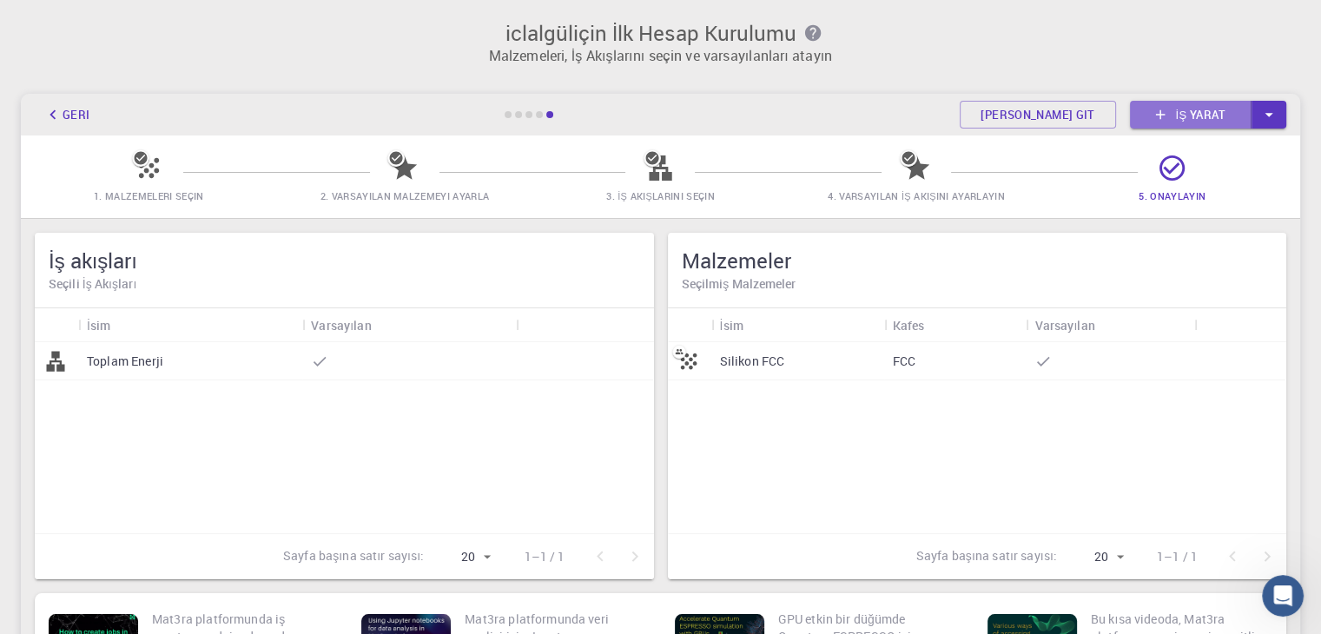
click at [1242, 109] on link "İş yarat" at bounding box center [1191, 115] width 122 height 28
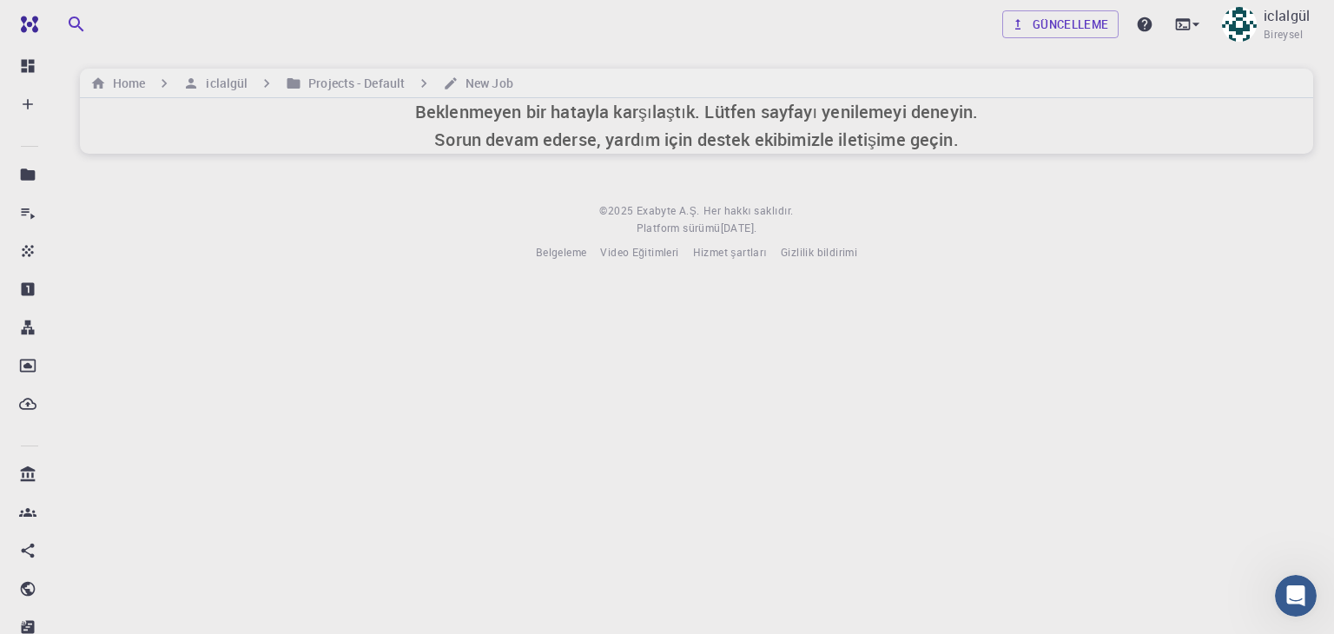
click at [831, 142] on font "Sorun devam ederse, yardım için destek ekibimizle iletişime geçin." at bounding box center [696, 139] width 524 height 23
drag, startPoint x: 429, startPoint y: 101, endPoint x: 416, endPoint y: 114, distance: 18.4
click at [423, 108] on font "Beklenmeyen bir hatayla karşılaştık. Lütfen sayfayı yenilemeyi deneyin." at bounding box center [696, 111] width 563 height 23
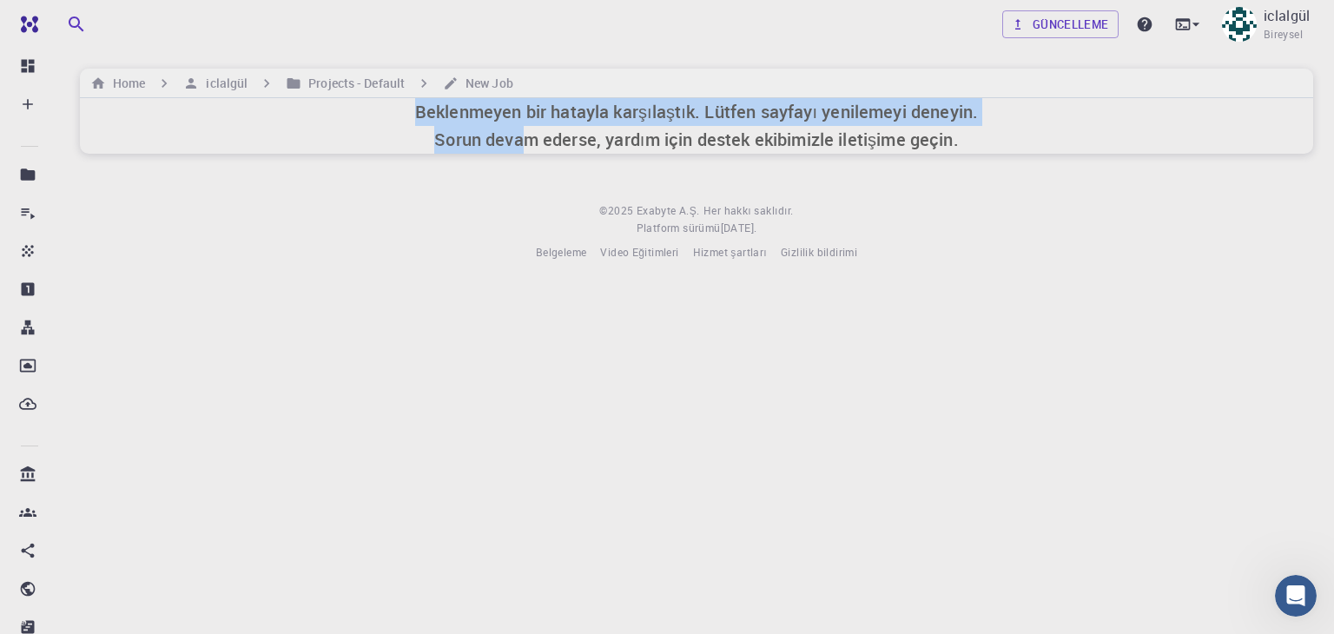
drag, startPoint x: 413, startPoint y: 109, endPoint x: 551, endPoint y: 129, distance: 139.5
click at [542, 129] on div "Beklenmeyen bir hatayla karşılaştık. Lütfen sayfayı yenilemeyi deneyin. Sorun d…" at bounding box center [696, 126] width 1233 height 56
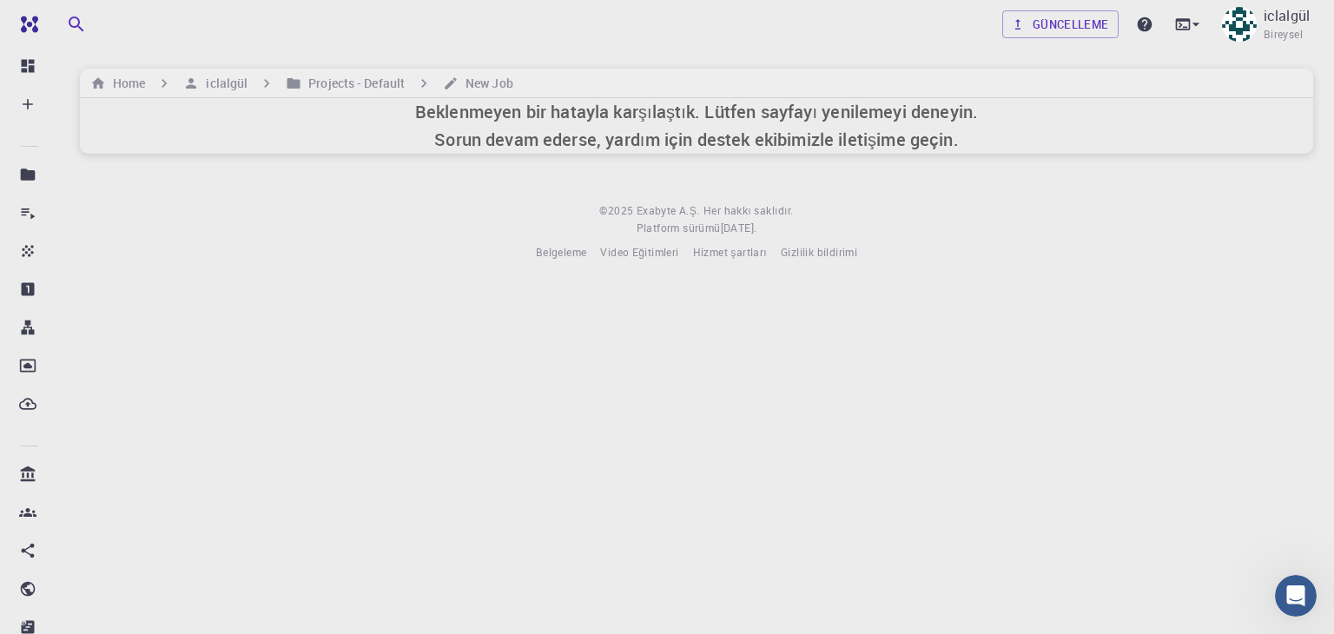
drag, startPoint x: 916, startPoint y: 216, endPoint x: 788, endPoint y: 216, distance: 128.5
click at [914, 216] on footer "© 2025 Exabyte A.Ş. Her hakkı saklıdır. Platform sürümü 2025.7.24 . Belgeleme V…" at bounding box center [696, 231] width 1275 height 59
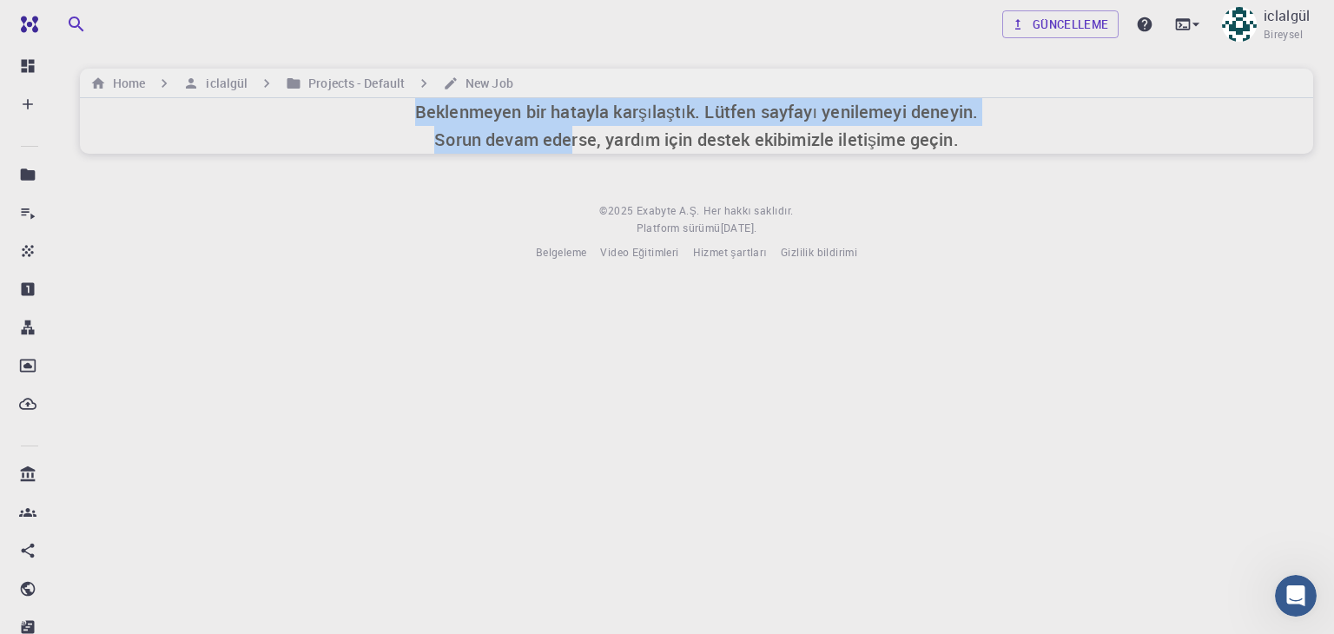
drag, startPoint x: 430, startPoint y: 102, endPoint x: 677, endPoint y: 154, distance: 252.7
click at [589, 147] on div "Beklenmeyen bir hatayla karşılaştık. Lütfen sayfayı yenilemeyi deneyin. Sorun d…" at bounding box center [696, 126] width 1233 height 56
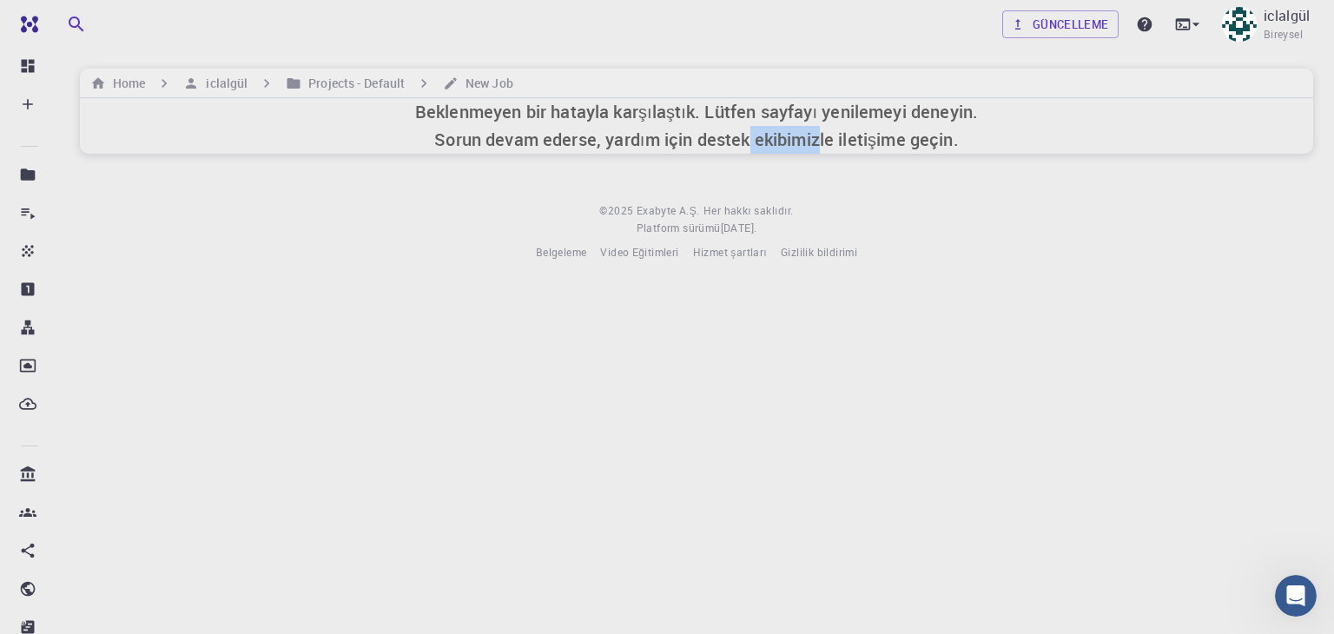
drag, startPoint x: 775, startPoint y: 154, endPoint x: 876, endPoint y: 151, distance: 100.8
click at [839, 154] on div "Güncelleme iclalgül Bireysel Home iclalgül Projects - Default New Job Beklenmey…" at bounding box center [696, 144] width 1275 height 289
click at [881, 151] on div "Güncelleme iclalgül Bireysel Home iclalgül Projects - Default New Job Beklenmey…" at bounding box center [696, 144] width 1275 height 289
click at [881, 151] on h6 "Beklenmeyen bir hatayla karşılaştık. Lütfen sayfayı yenilemeyi deneyin. Sorun d…" at bounding box center [696, 126] width 563 height 56
drag, startPoint x: 881, startPoint y: 151, endPoint x: 963, endPoint y: 157, distance: 82.7
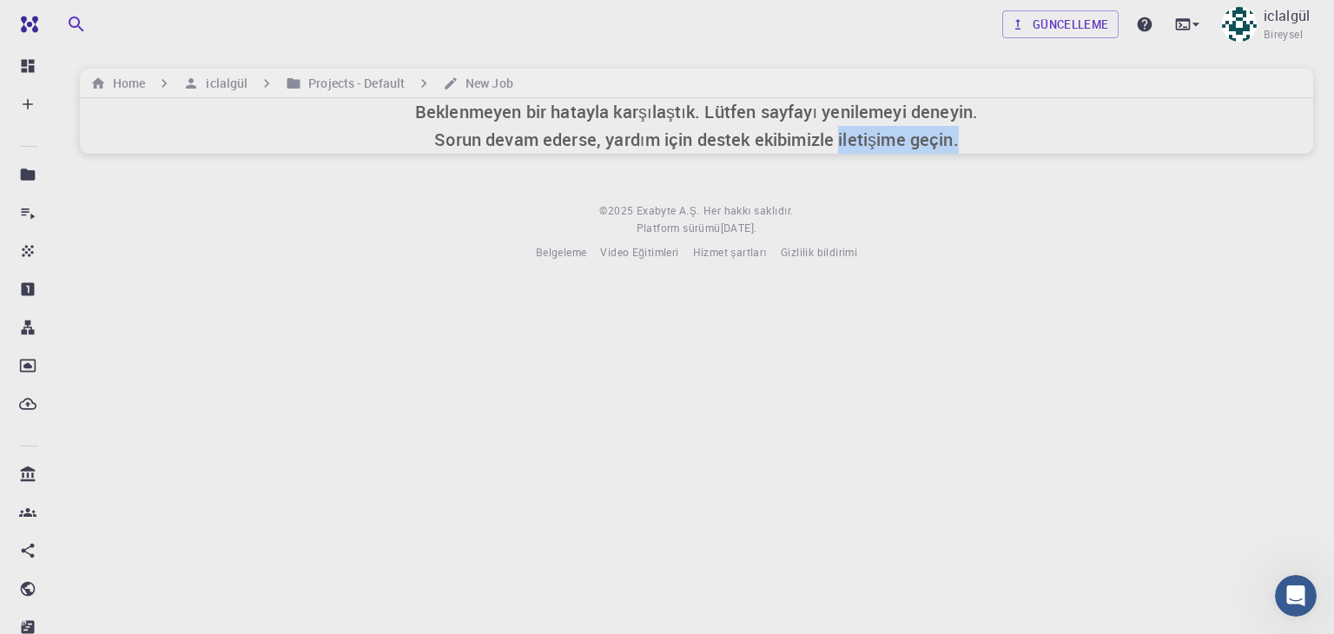
click at [963, 151] on h6 "Beklenmeyen bir hatayla karşılaştık. Lütfen sayfayı yenilemeyi deneyin. Sorun d…" at bounding box center [696, 126] width 563 height 56
drag, startPoint x: 970, startPoint y: 214, endPoint x: 793, endPoint y: 208, distance: 177.3
click at [969, 217] on footer "© 2025 Exabyte A.Ş. Her hakkı saklıdır. Platform sürümü 2025.7.24 . Belgeleme V…" at bounding box center [696, 231] width 1275 height 59
drag, startPoint x: 411, startPoint y: 112, endPoint x: 498, endPoint y: 109, distance: 86.9
click at [479, 109] on div "Beklenmeyen bir hatayla karşılaştık. Lütfen sayfayı yenilemeyi deneyin. Sorun d…" at bounding box center [696, 126] width 1233 height 56
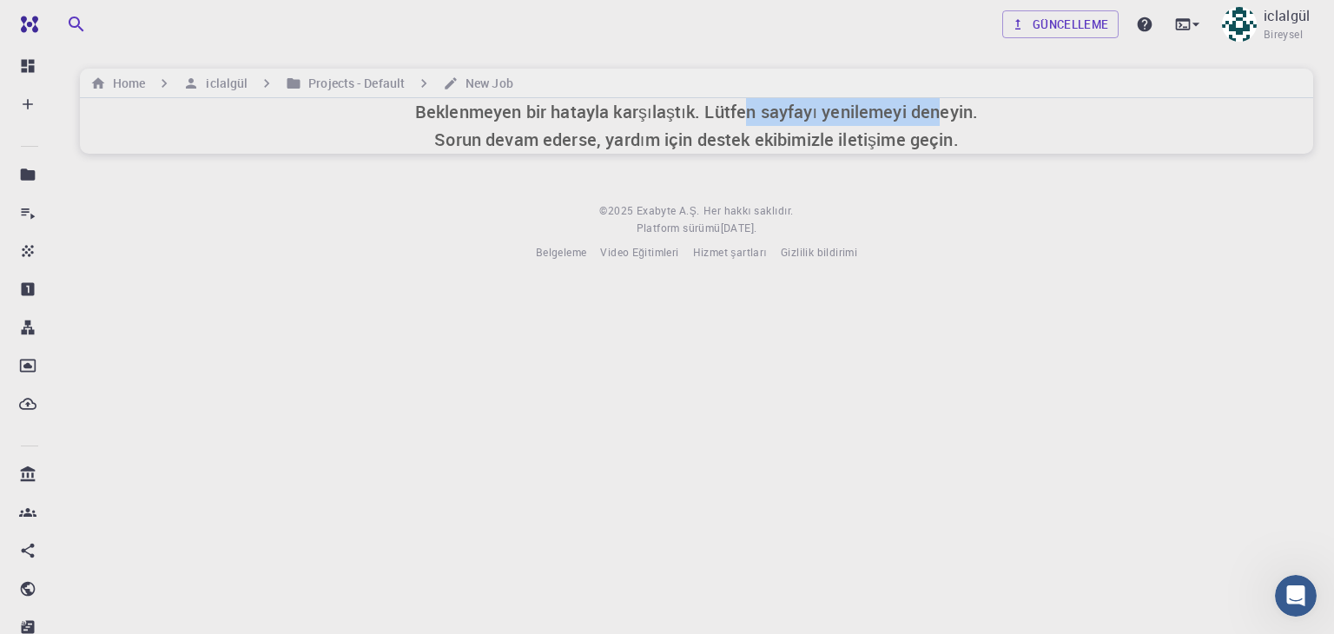
drag, startPoint x: 779, startPoint y: 124, endPoint x: 965, endPoint y: 122, distance: 185.8
click at [945, 122] on h6 "Beklenmeyen bir hatayla karşılaştık. Lütfen sayfayı yenilemeyi deneyin. Sorun d…" at bounding box center [696, 126] width 563 height 56
drag, startPoint x: 988, startPoint y: 206, endPoint x: 509, endPoint y: 147, distance: 483.0
click at [976, 211] on footer "© 2025 Exabyte A.Ş. Her hakkı saklıdır. Platform sürümü 2025.7.24 . Belgeleme V…" at bounding box center [696, 231] width 1275 height 59
drag, startPoint x: 414, startPoint y: 105, endPoint x: 498, endPoint y: 112, distance: 83.7
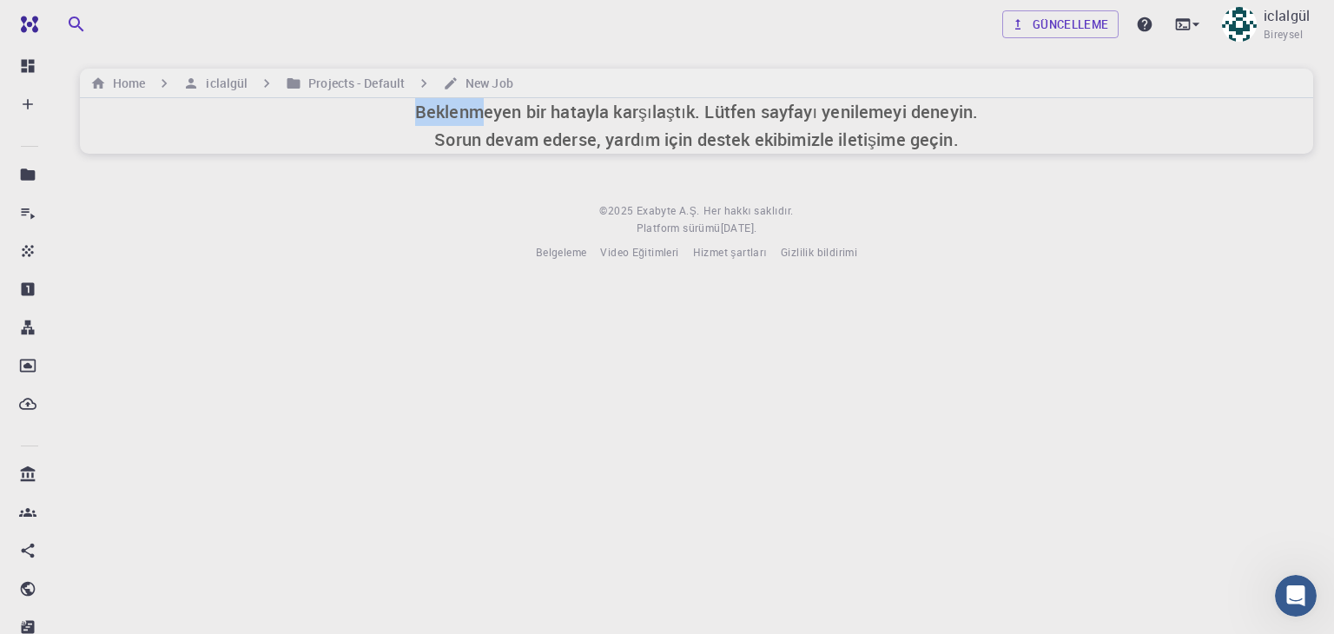
click at [491, 112] on font "Beklenmeyen bir hatayla karşılaştık. Lütfen sayfayı yenilemeyi deneyin." at bounding box center [696, 111] width 563 height 23
click at [405, 108] on div "Beklenmeyen bir hatayla karşılaştık. Lütfen sayfayı yenilemeyi deneyin. Sorun d…" at bounding box center [696, 126] width 1233 height 56
click at [453, 108] on font "Beklenmeyen bir hatayla karşılaştık. Lütfen sayfayı yenilemeyi deneyin." at bounding box center [696, 111] width 563 height 23
click at [453, 109] on font "Beklenmeyen bir hatayla karşılaştık. Lütfen sayfayı yenilemeyi deneyin." at bounding box center [696, 111] width 563 height 23
drag, startPoint x: 332, startPoint y: 136, endPoint x: 300, endPoint y: 146, distance: 32.7
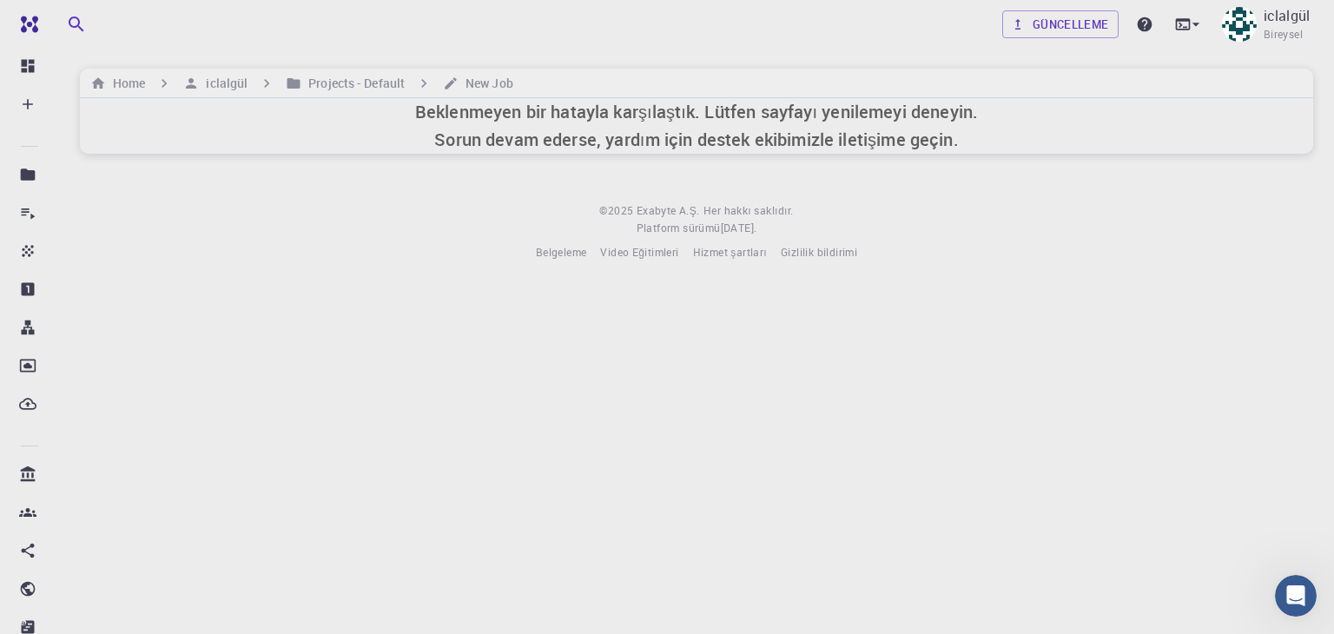
click at [332, 137] on div "Beklenmeyen bir hatayla karşılaştık. Lütfen sayfayı yenilemeyi deneyin. Sorun d…" at bounding box center [696, 126] width 1233 height 56
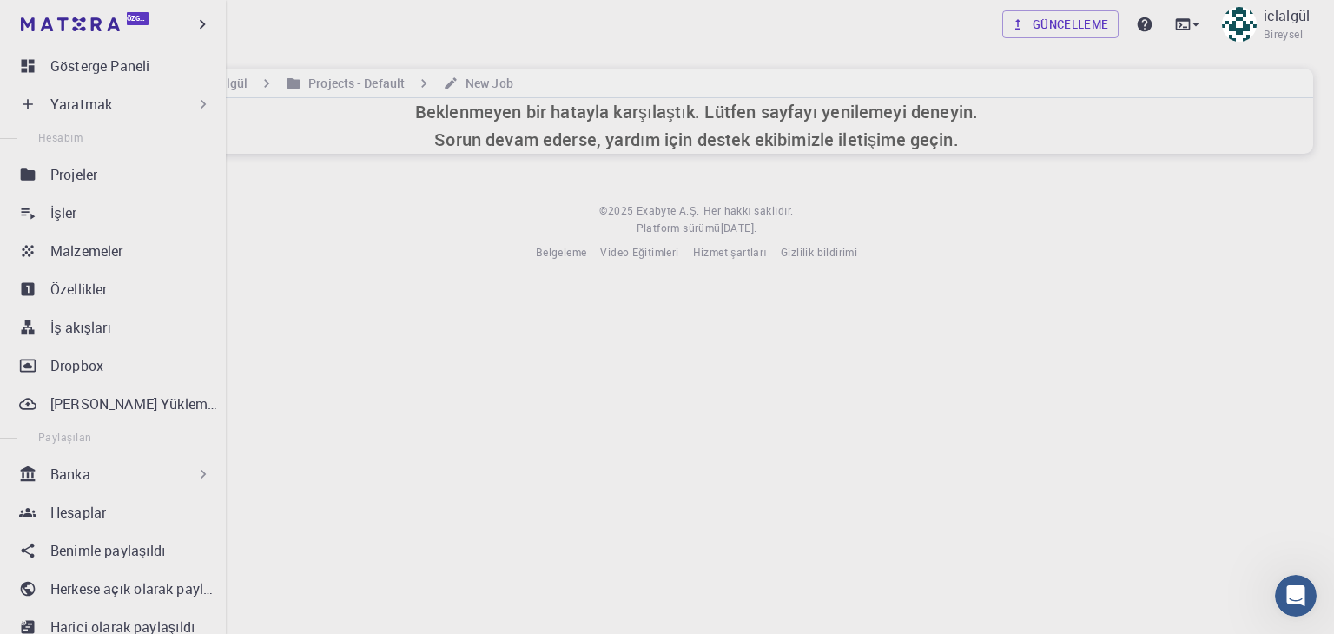
drag, startPoint x: 66, startPoint y: 163, endPoint x: 63, endPoint y: 137, distance: 26.3
click at [68, 163] on link "Projeler" at bounding box center [116, 174] width 205 height 35
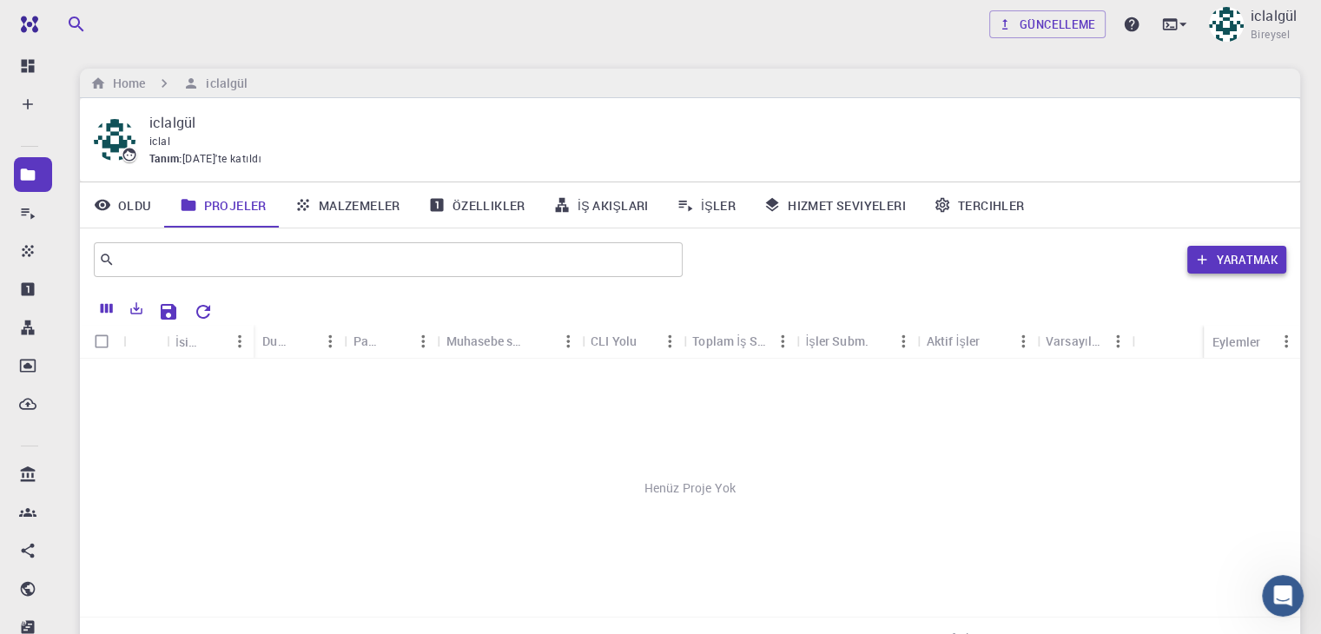
click at [1194, 253] on icon "button" at bounding box center [1202, 260] width 16 height 16
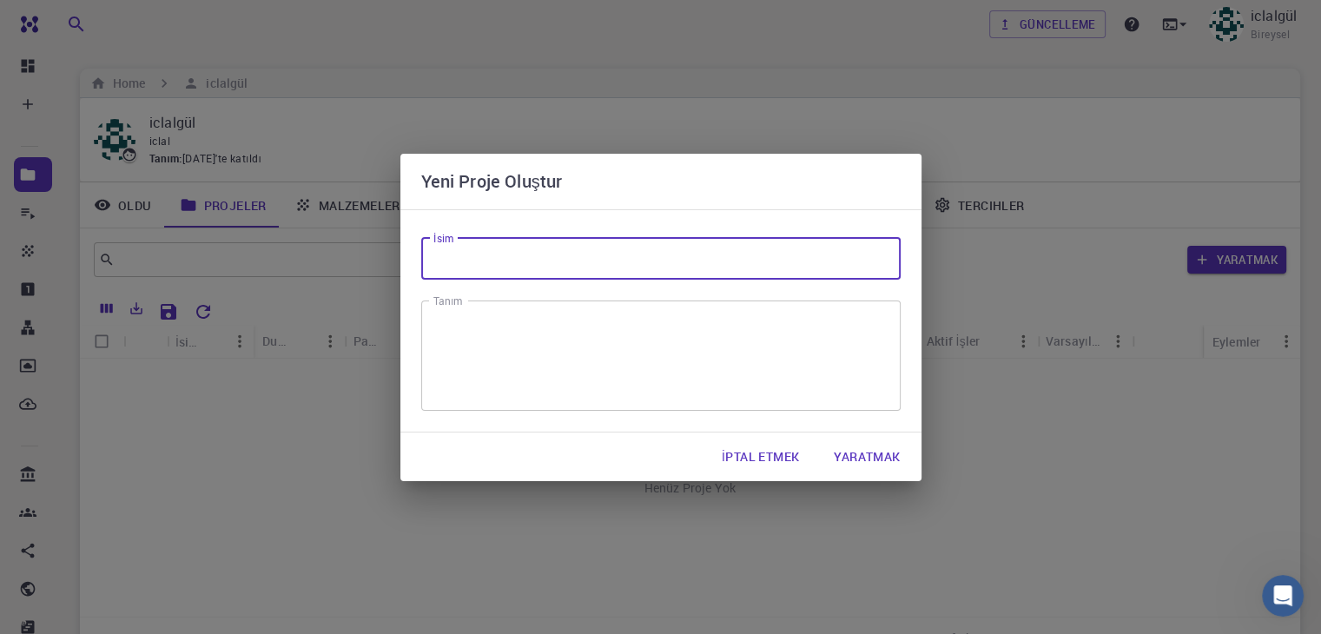
click at [740, 268] on input "İsim" at bounding box center [660, 259] width 479 height 42
type input "haztane"
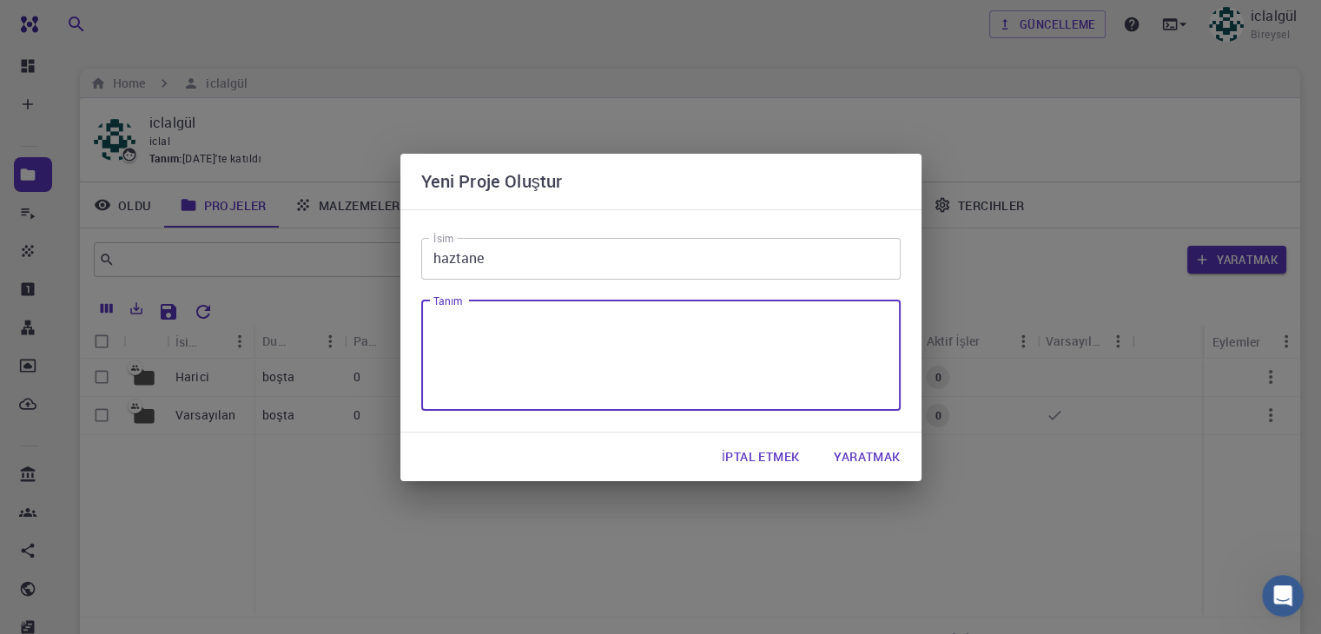
click at [729, 320] on textarea "Tanım" at bounding box center [660, 355] width 455 height 82
type textarea "hastane"
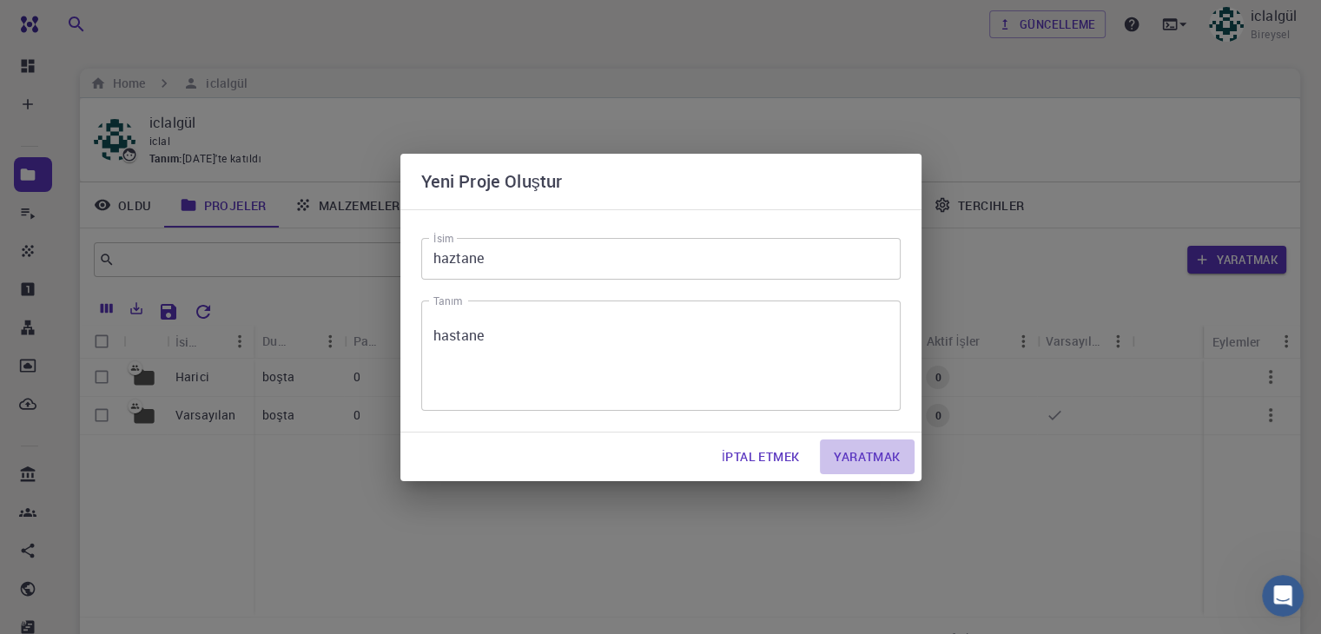
click at [875, 461] on font "Yaratmak" at bounding box center [867, 456] width 66 height 16
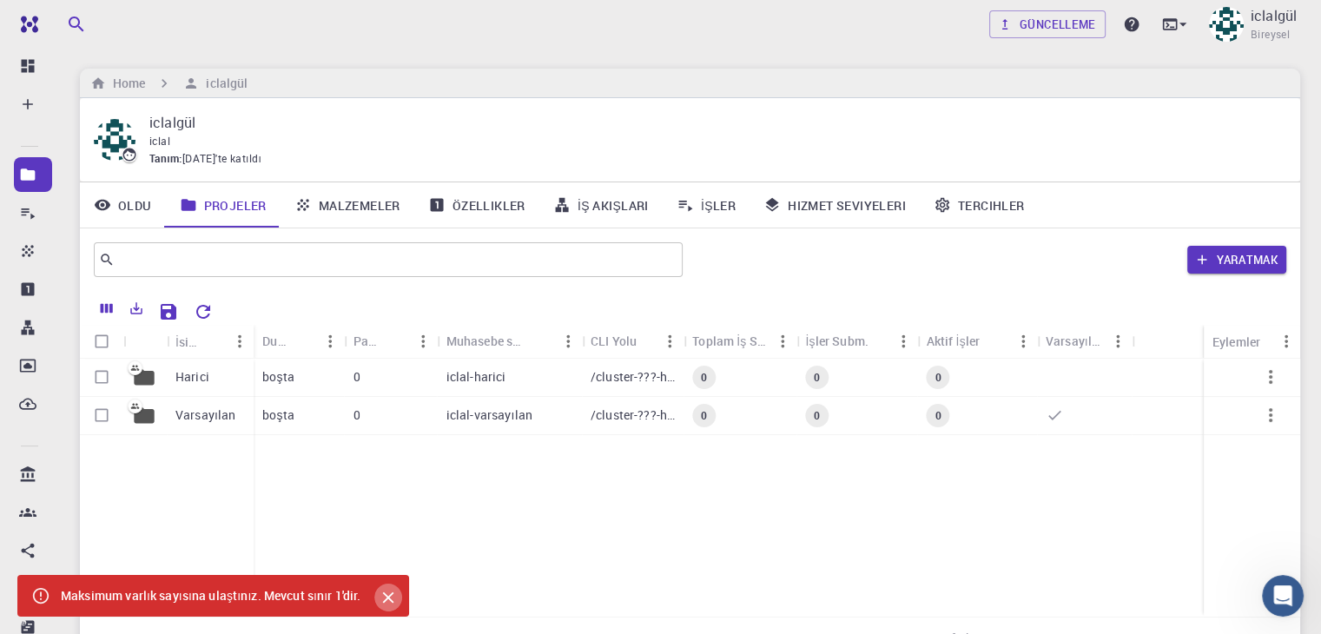
click at [392, 590] on icon "Kapalı" at bounding box center [388, 597] width 19 height 19
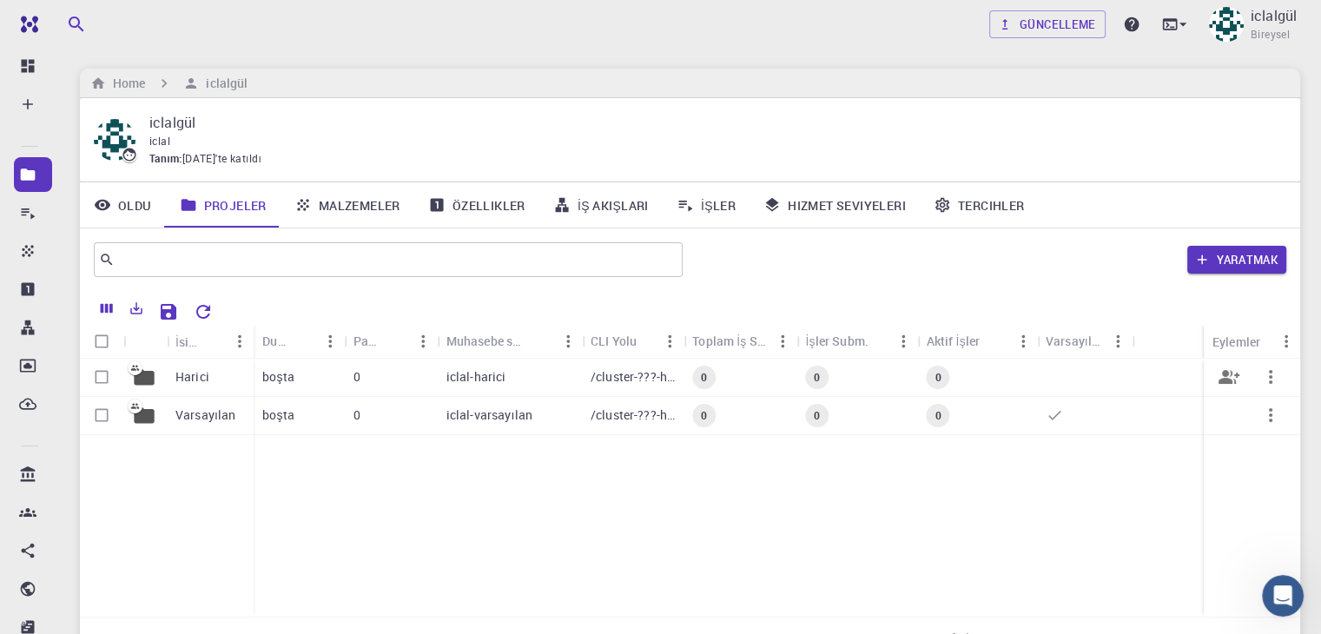
click at [267, 380] on font "boşta" at bounding box center [278, 376] width 32 height 16
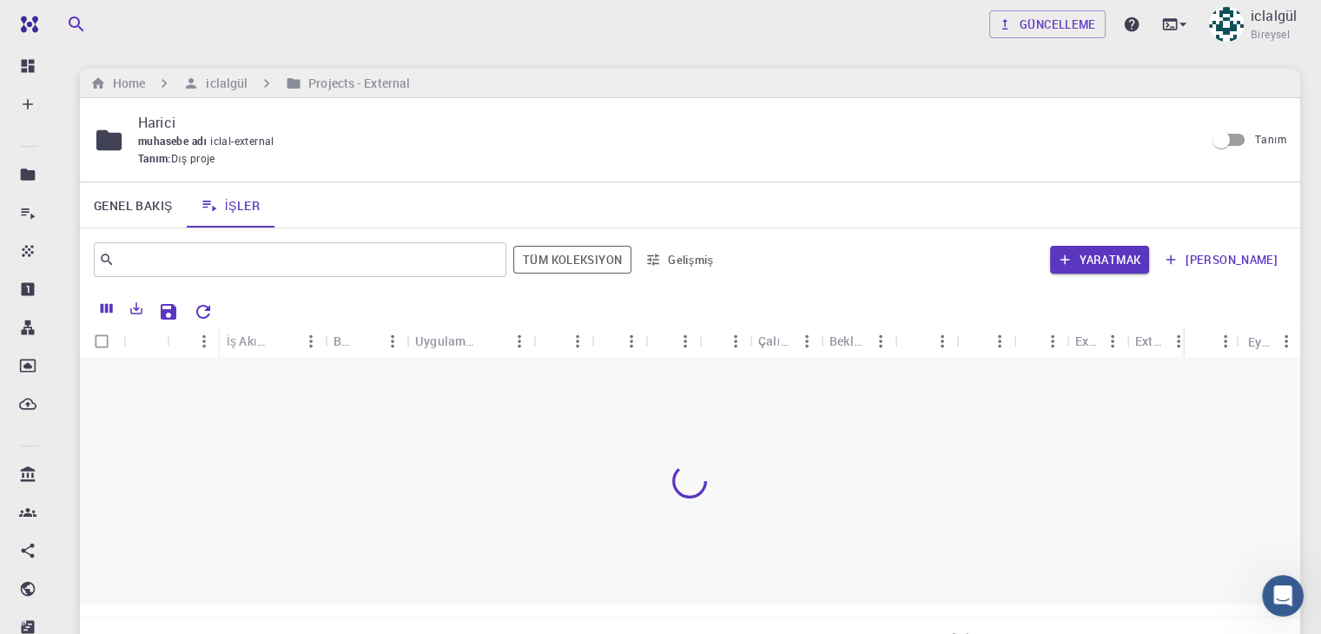
scroll to position [163, 0]
